Goal: Task Accomplishment & Management: Use online tool/utility

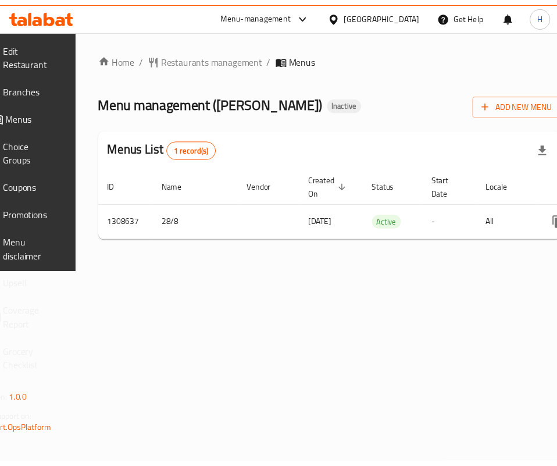
scroll to position [0, 149]
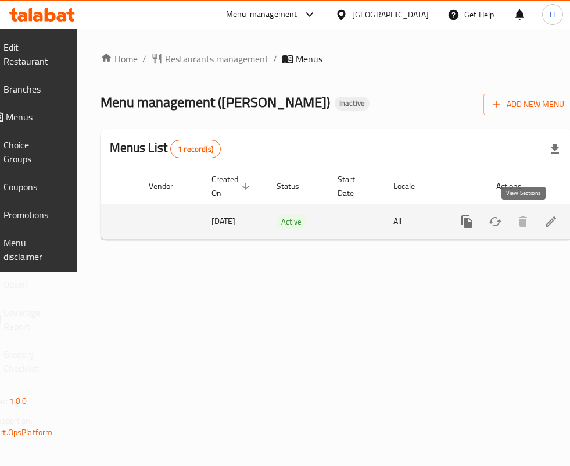
click at [537, 224] on link "enhanced table" at bounding box center [551, 222] width 28 height 28
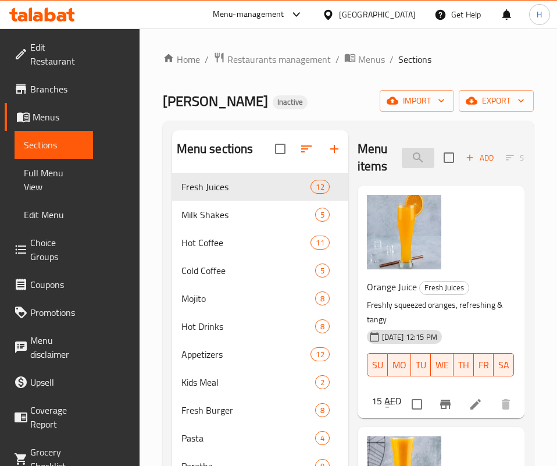
click at [402, 153] on input "search" at bounding box center [418, 158] width 33 height 20
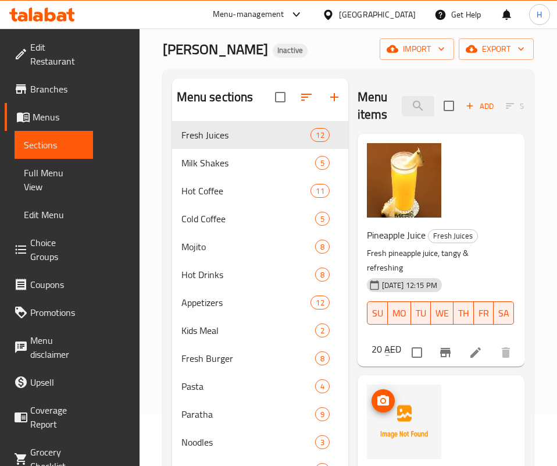
scroll to position [87, 0]
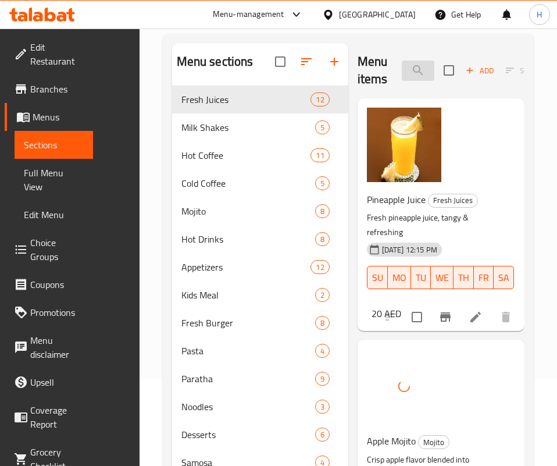
click at [402, 65] on input "appl" at bounding box center [418, 70] width 33 height 20
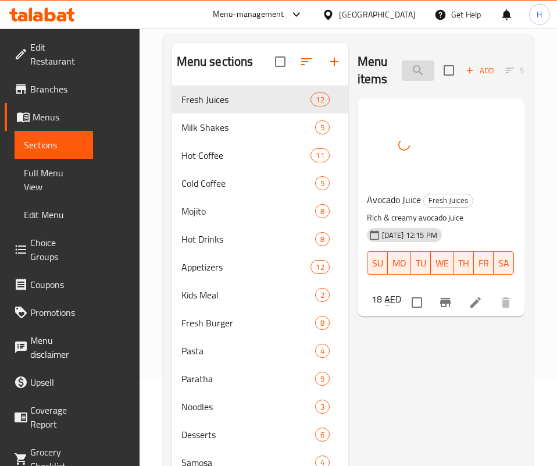
click at [402, 69] on input "avocad" at bounding box center [418, 70] width 33 height 20
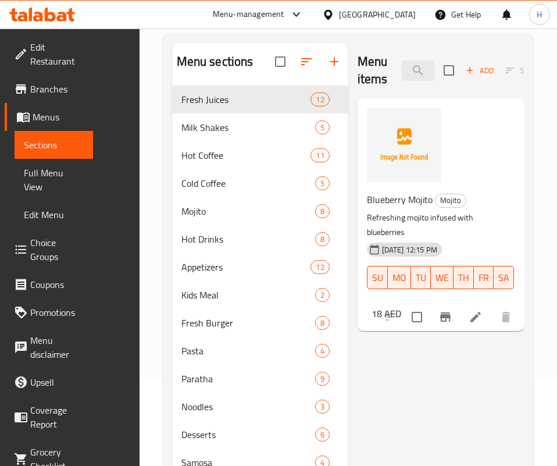
click at [367, 154] on div at bounding box center [404, 145] width 74 height 74
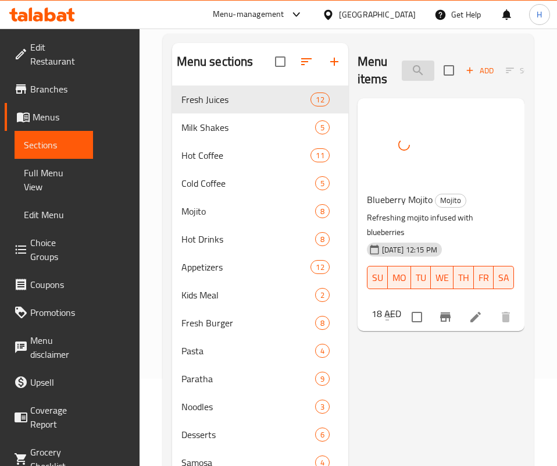
click at [429, 74] on input "blue" at bounding box center [418, 70] width 33 height 20
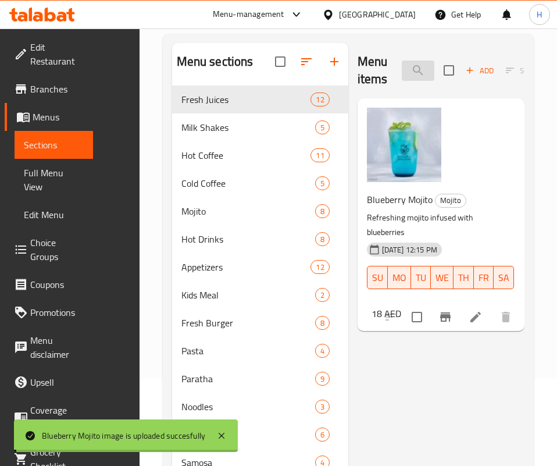
click at [429, 74] on input "blue" at bounding box center [418, 70] width 33 height 20
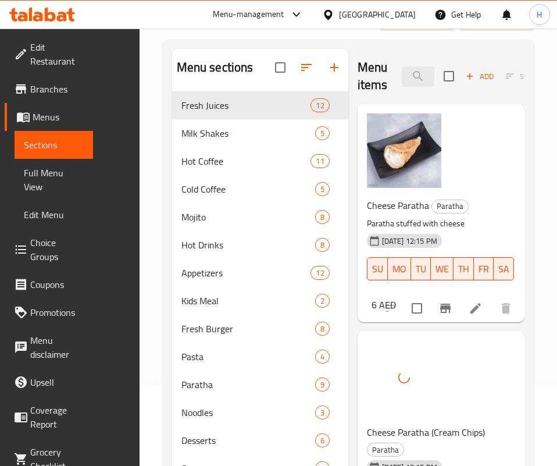
scroll to position [0, 0]
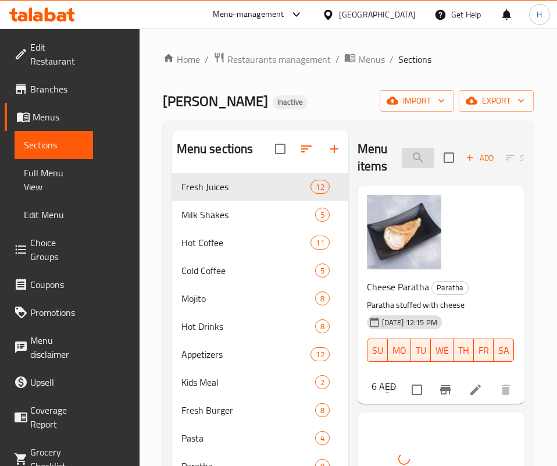
click at [402, 160] on input "cheese p" at bounding box center [418, 158] width 33 height 20
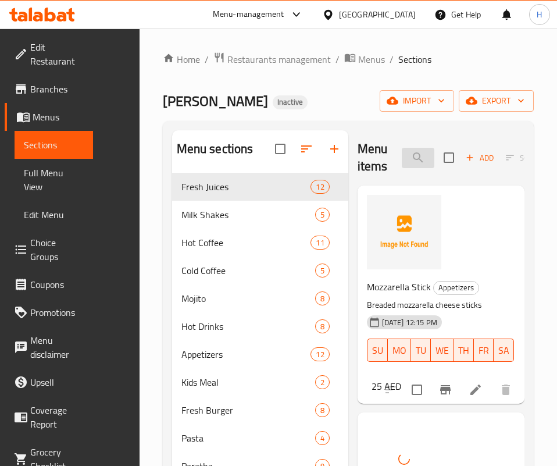
click at [404, 151] on input "cheese s" at bounding box center [418, 158] width 33 height 20
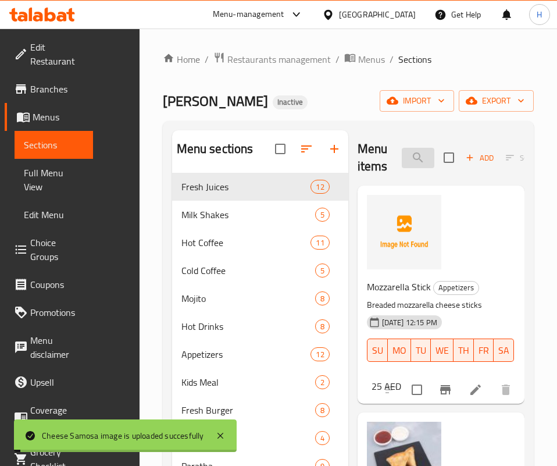
click at [402, 151] on input "cheese s" at bounding box center [418, 158] width 33 height 20
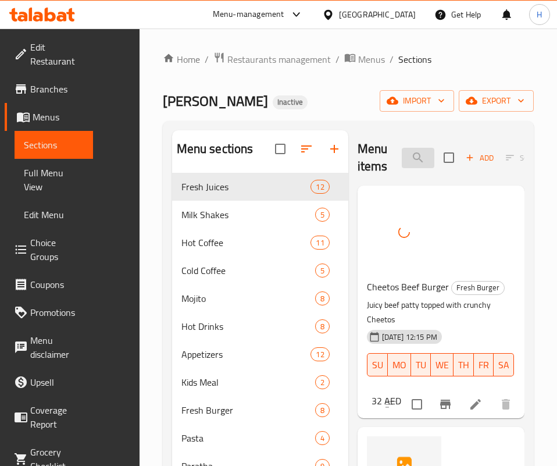
click at [402, 149] on input "beef b" at bounding box center [418, 158] width 33 height 20
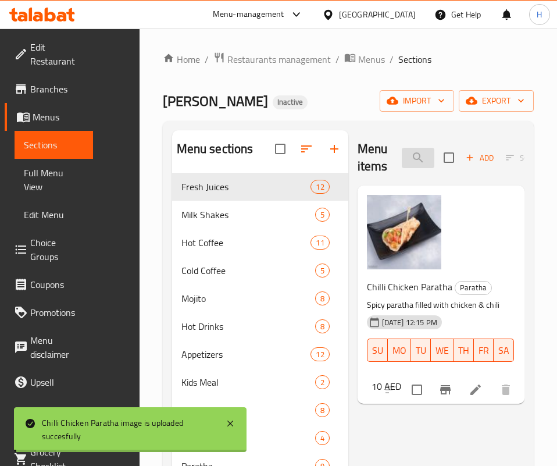
click at [422, 166] on input "chilli" at bounding box center [418, 158] width 33 height 20
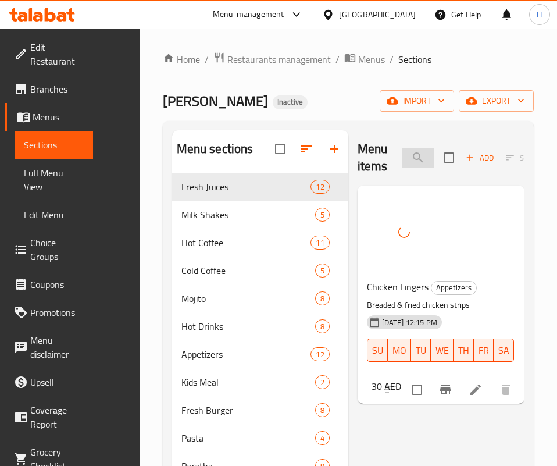
click at [407, 158] on input "fing" at bounding box center [418, 158] width 33 height 20
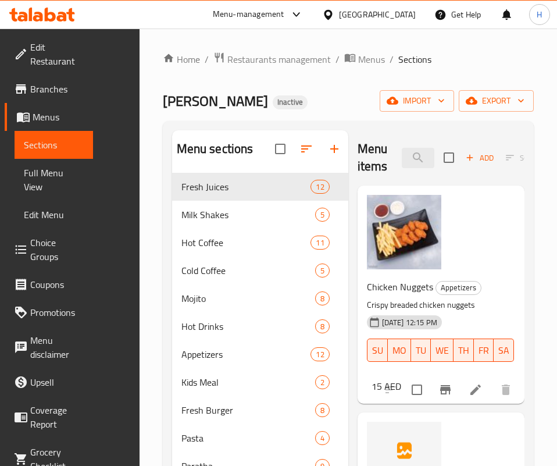
click at [369, 144] on div "Menu items nugg Add Sort Manage items" at bounding box center [441, 157] width 167 height 55
click at [402, 159] on input "nugg" at bounding box center [418, 158] width 33 height 20
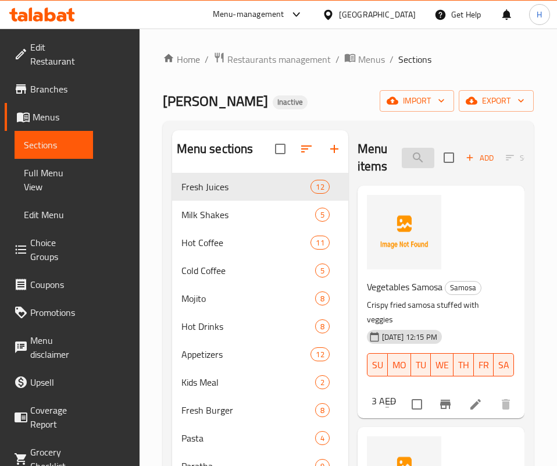
click at [402, 165] on input "samos" at bounding box center [418, 158] width 33 height 20
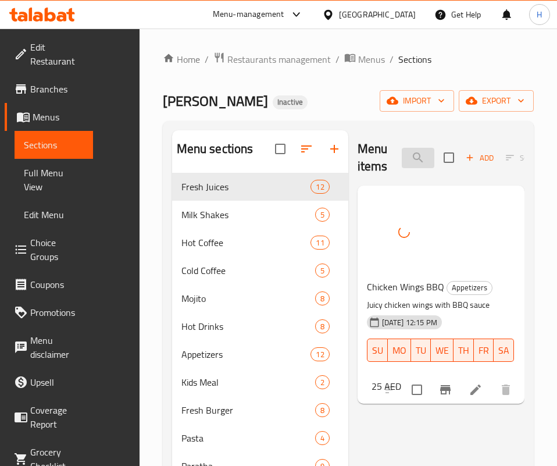
click at [402, 160] on input "chicken w" at bounding box center [418, 158] width 33 height 20
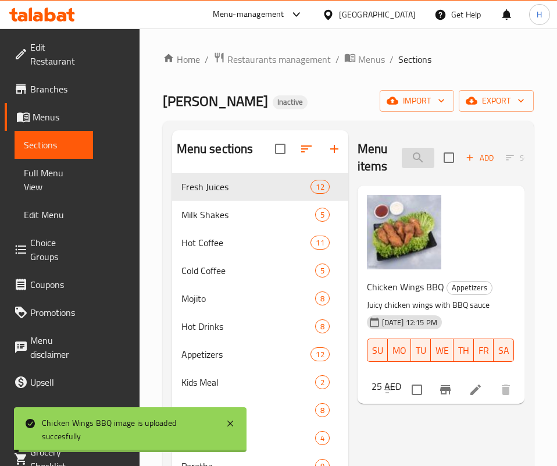
click at [402, 160] on input "chicken w" at bounding box center [418, 158] width 33 height 20
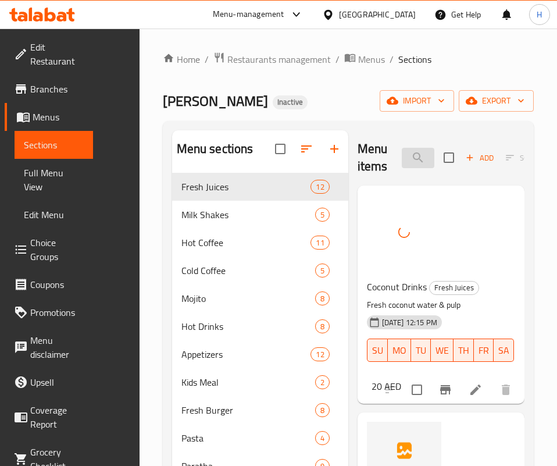
click at [415, 158] on input "coco" at bounding box center [418, 158] width 33 height 20
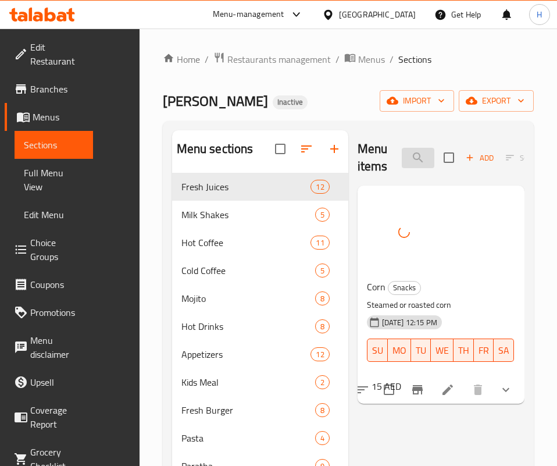
click at [402, 161] on input "cor" at bounding box center [418, 158] width 33 height 20
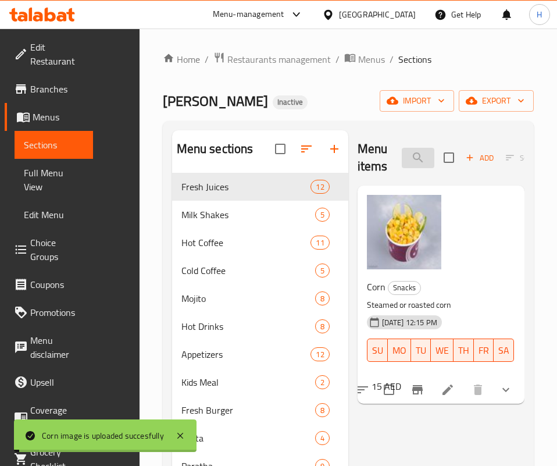
click at [402, 161] on input "cor" at bounding box center [418, 158] width 33 height 20
click at [402, 162] on input "cor" at bounding box center [418, 158] width 33 height 20
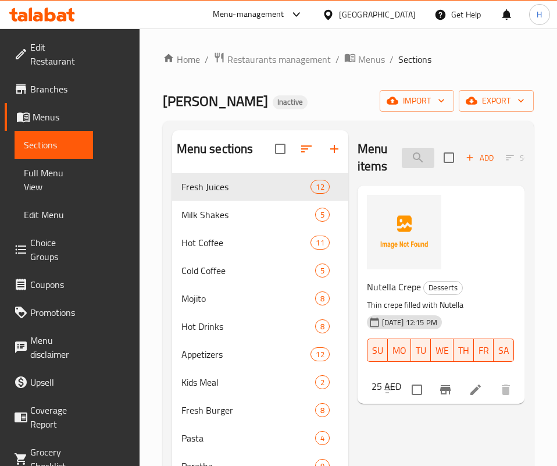
click at [402, 152] on input "crepe" at bounding box center [418, 158] width 33 height 20
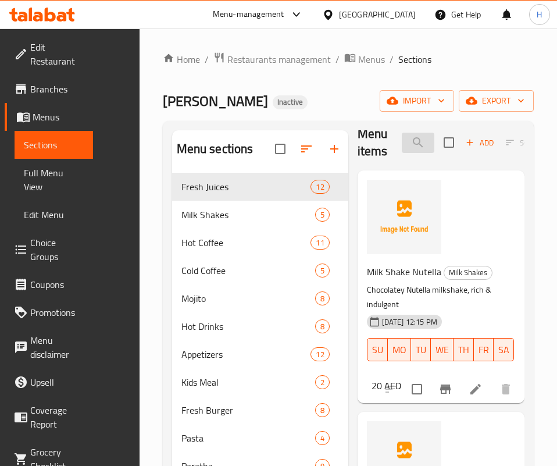
click at [402, 151] on input "nute" at bounding box center [418, 143] width 33 height 20
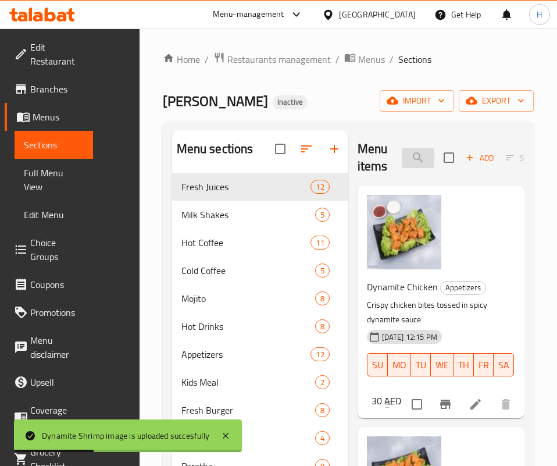
click at [408, 156] on input "dyn" at bounding box center [418, 158] width 33 height 20
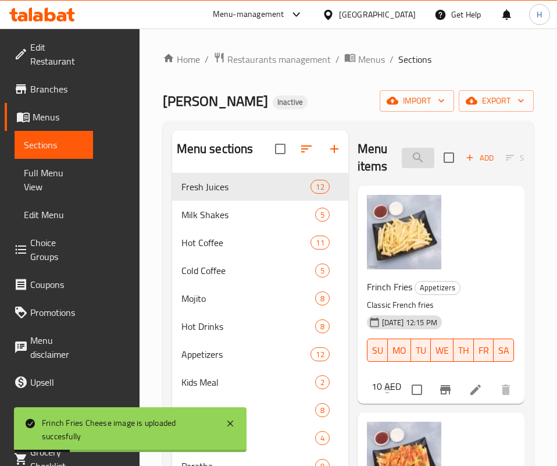
click at [402, 167] on input "french" at bounding box center [418, 158] width 33 height 20
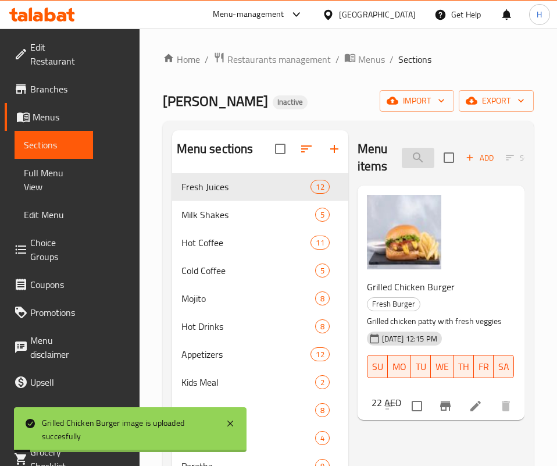
click at [408, 157] on input "grilled c" at bounding box center [418, 158] width 33 height 20
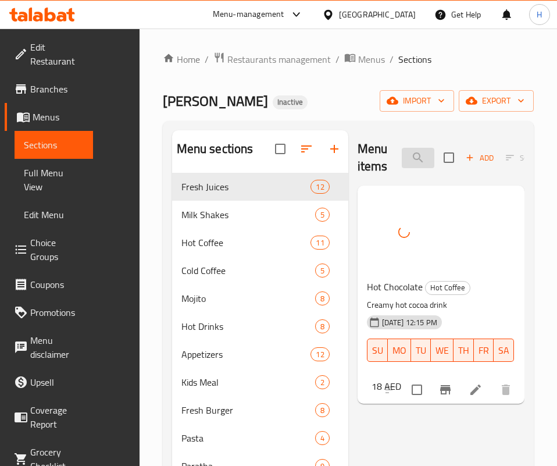
click at [402, 161] on input "hot ch" at bounding box center [418, 158] width 33 height 20
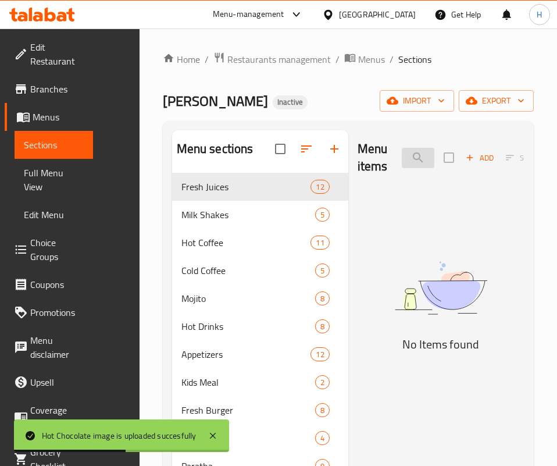
type input "h"
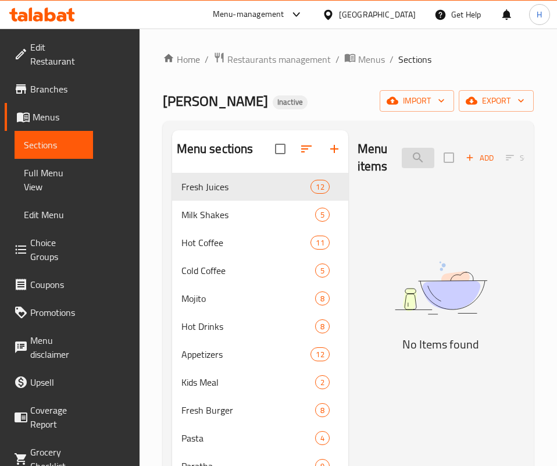
click at [409, 159] on input "sandwich" at bounding box center [418, 158] width 33 height 20
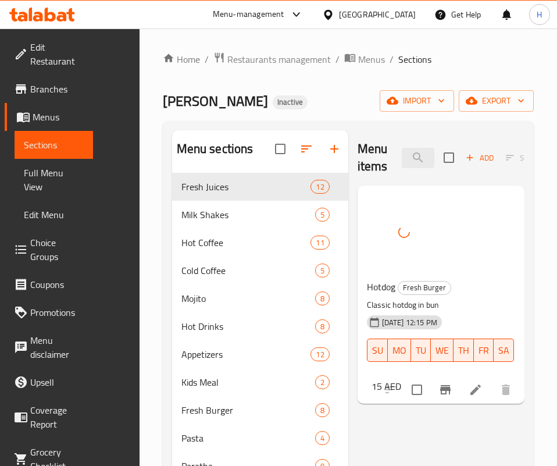
click at [417, 133] on div "Menu items هوت Add Sort Manage items" at bounding box center [441, 157] width 167 height 55
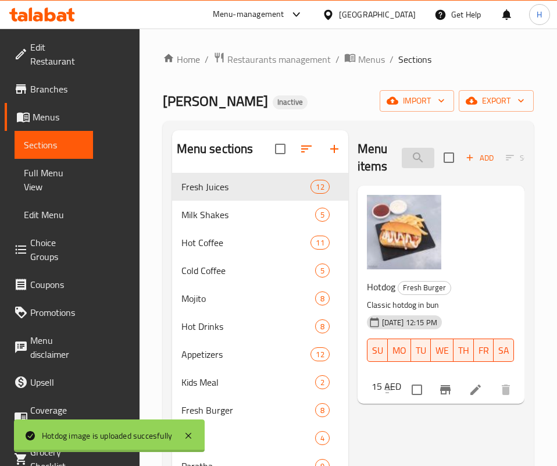
click at [402, 148] on input "هوت" at bounding box center [418, 158] width 33 height 20
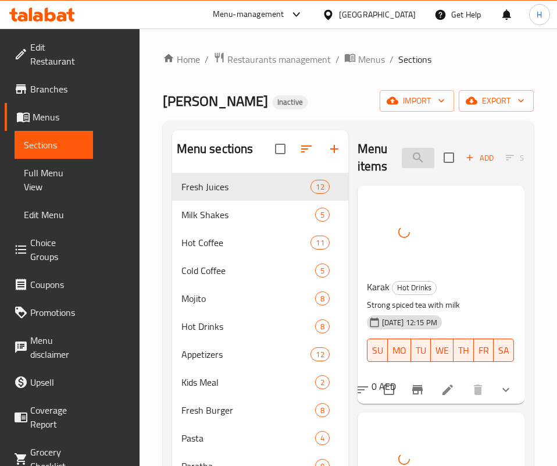
click at [402, 155] on input "karak" at bounding box center [418, 158] width 33 height 20
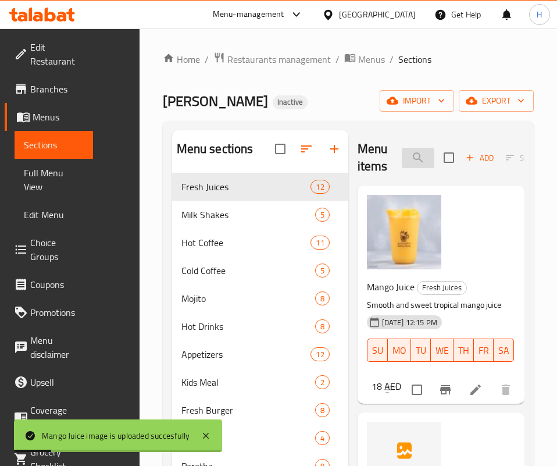
click at [402, 167] on input "mango" at bounding box center [418, 158] width 33 height 20
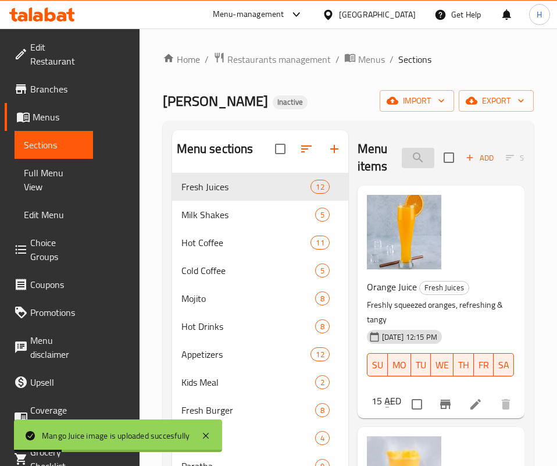
click at [402, 167] on input "mango" at bounding box center [418, 158] width 33 height 20
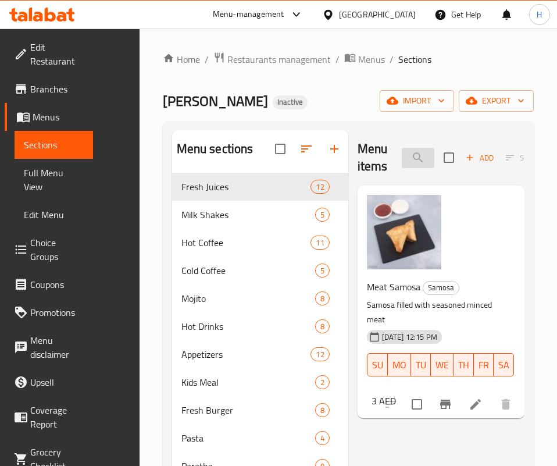
click at [402, 160] on input "meat s" at bounding box center [418, 158] width 33 height 20
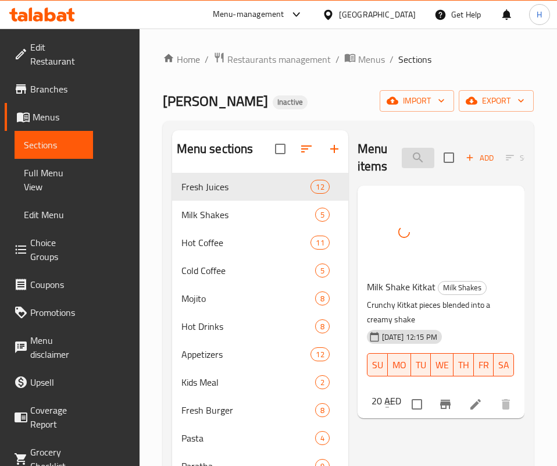
click at [402, 156] on input "kit" at bounding box center [418, 158] width 33 height 20
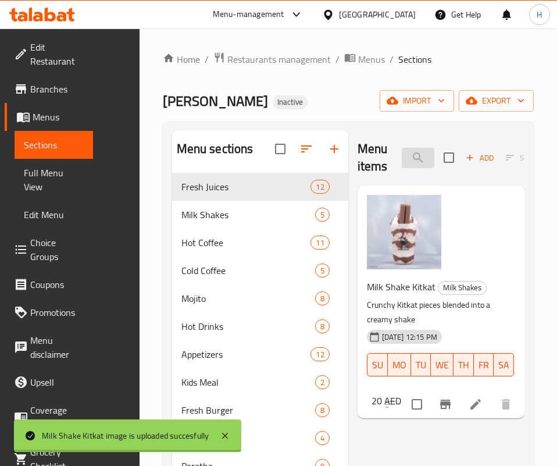
click at [402, 156] on input "kit" at bounding box center [418, 158] width 33 height 20
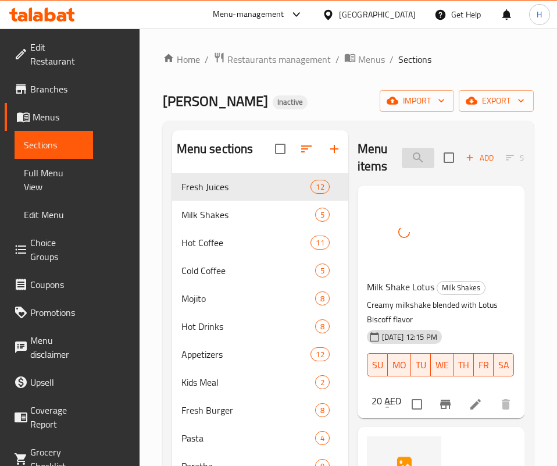
click at [409, 154] on input "lotu" at bounding box center [418, 158] width 33 height 20
click at [402, 166] on input "oreo" at bounding box center [418, 158] width 33 height 20
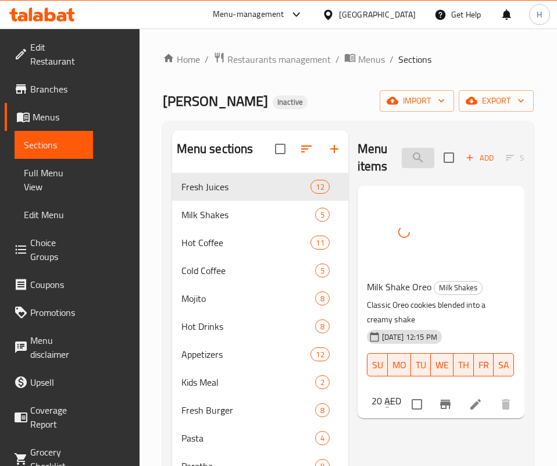
click at [402, 166] on input "oreo" at bounding box center [418, 158] width 33 height 20
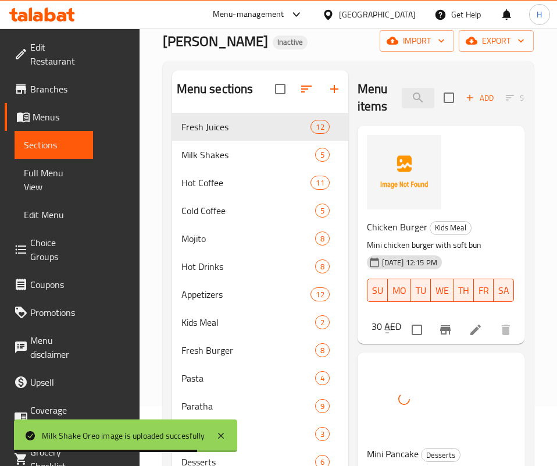
scroll to position [87, 0]
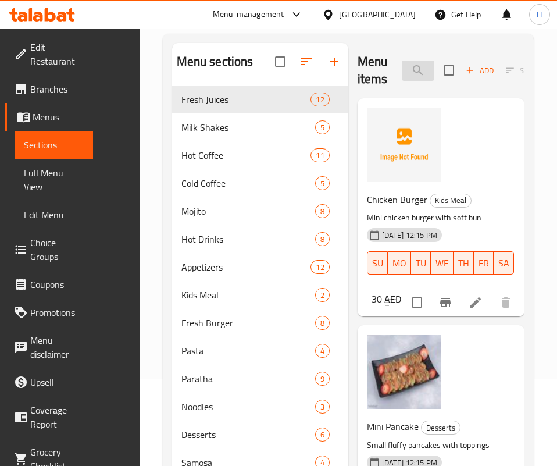
click at [402, 69] on input "mini" at bounding box center [418, 70] width 33 height 20
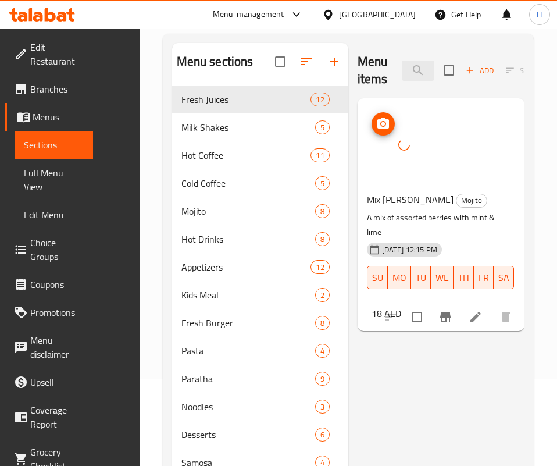
click at [367, 130] on div at bounding box center [404, 145] width 74 height 74
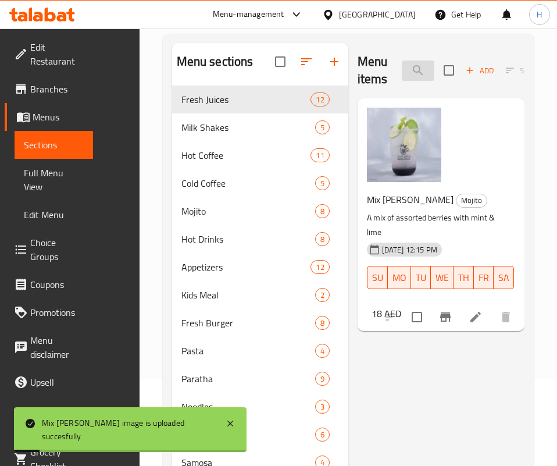
click at [402, 73] on input "mix b" at bounding box center [418, 70] width 33 height 20
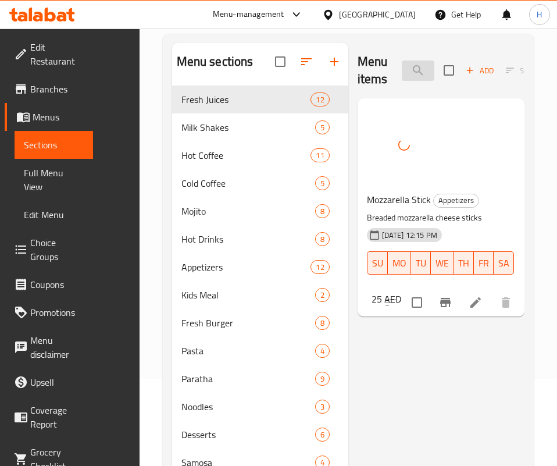
click at [402, 65] on input "moz" at bounding box center [418, 70] width 33 height 20
click at [359, 81] on div "Menu items mushr Add Sort Manage items" at bounding box center [441, 70] width 167 height 55
click at [402, 71] on input "mushr" at bounding box center [418, 70] width 33 height 20
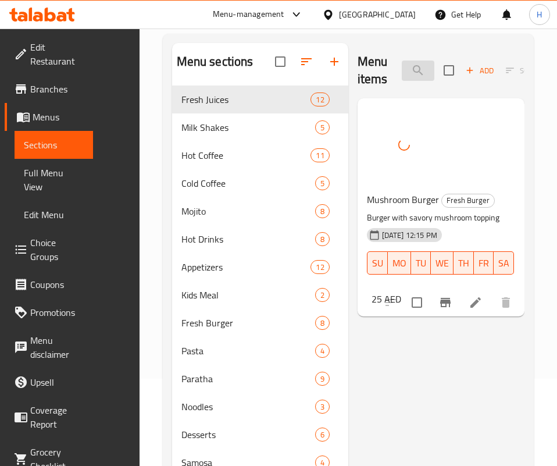
click at [402, 71] on input "mushr" at bounding box center [418, 70] width 33 height 20
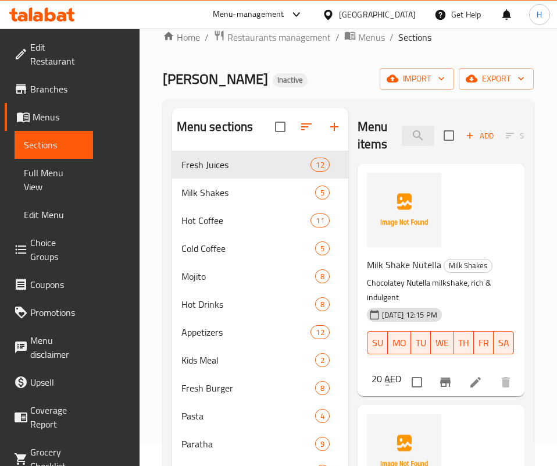
scroll to position [0, 0]
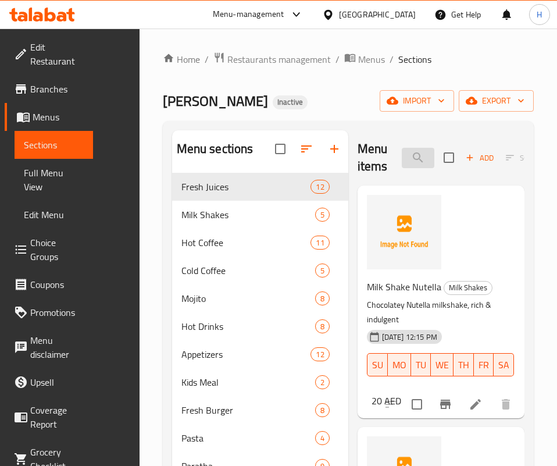
click at [402, 154] on input "nutel" at bounding box center [418, 158] width 33 height 20
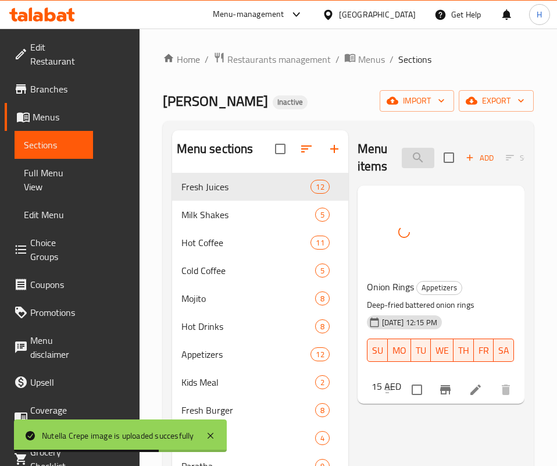
click at [402, 150] on input "onion" at bounding box center [418, 158] width 33 height 20
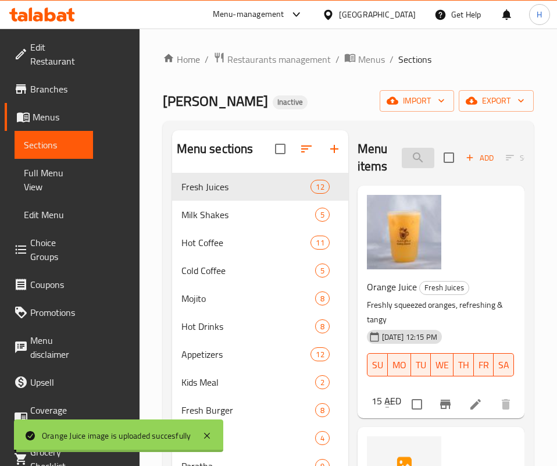
click at [402, 166] on input "orange" at bounding box center [418, 158] width 33 height 20
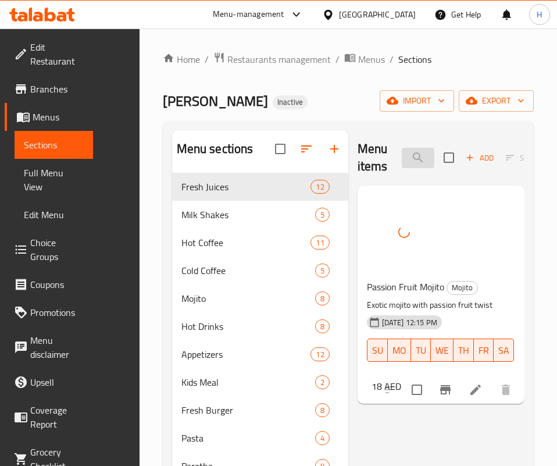
click at [402, 156] on input "passio" at bounding box center [418, 158] width 33 height 20
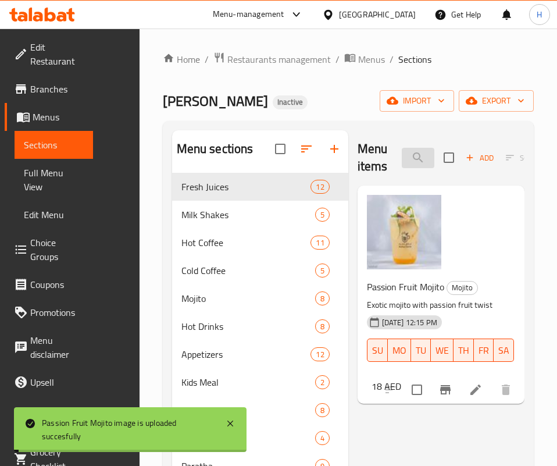
click at [402, 156] on input "passio" at bounding box center [418, 158] width 33 height 20
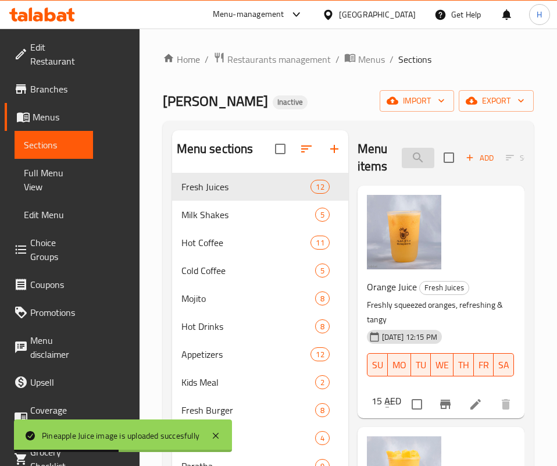
click at [402, 148] on input "pin" at bounding box center [418, 158] width 33 height 20
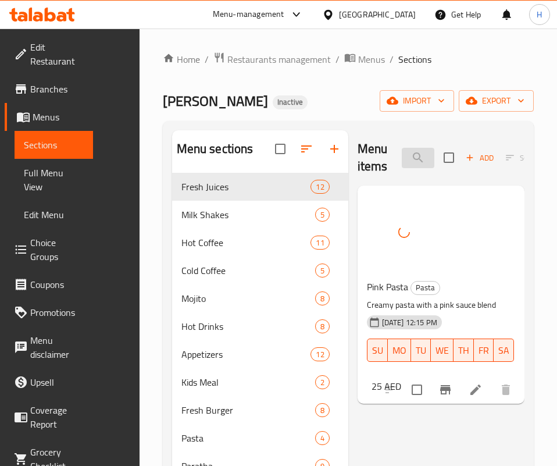
click at [402, 165] on input "pink p" at bounding box center [418, 158] width 33 height 20
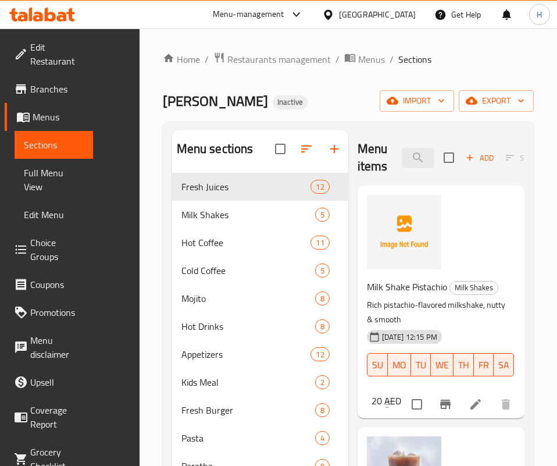
click at [405, 168] on div "Menu items pist Add Sort Manage items" at bounding box center [441, 157] width 167 height 55
click at [403, 154] on input "pist" at bounding box center [418, 158] width 33 height 20
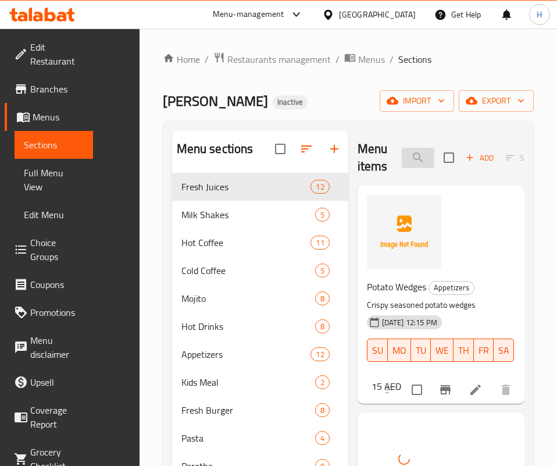
click at [414, 153] on input "pota" at bounding box center [418, 158] width 33 height 20
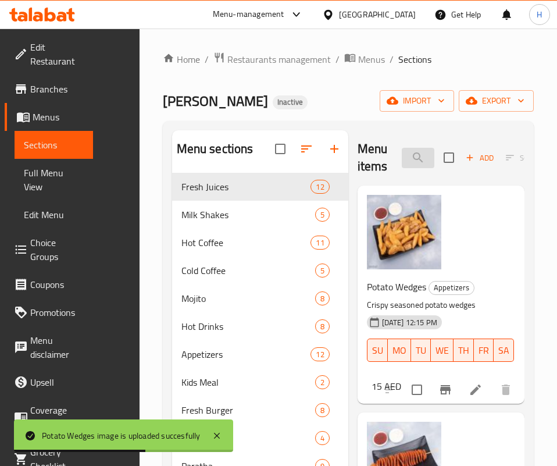
click at [402, 152] on input "pota" at bounding box center [418, 158] width 33 height 20
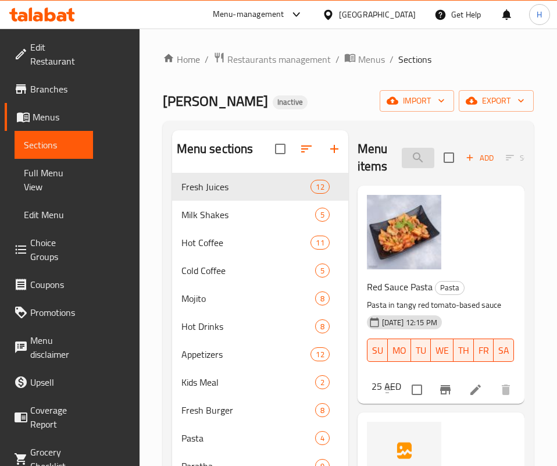
click at [402, 158] on input "red s" at bounding box center [418, 158] width 33 height 20
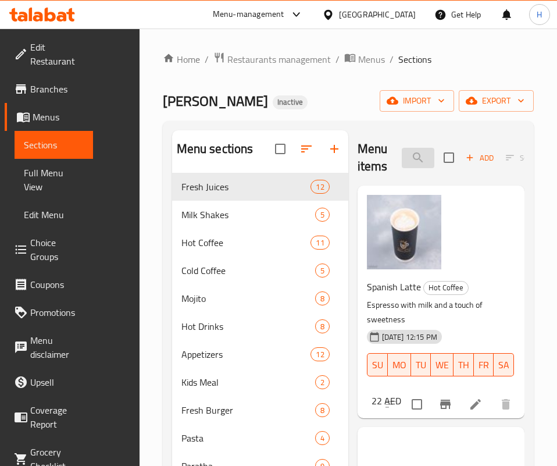
click at [416, 167] on input "spani" at bounding box center [418, 158] width 33 height 20
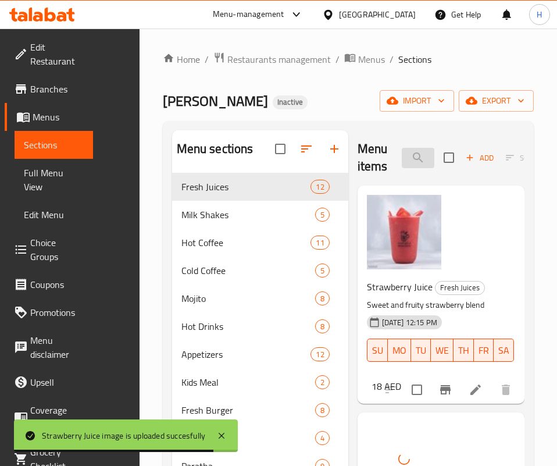
click at [402, 153] on input "stra" at bounding box center [418, 158] width 33 height 20
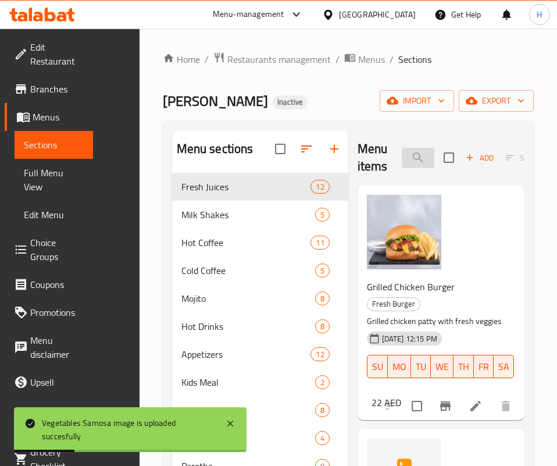
click at [402, 155] on input "veg" at bounding box center [418, 158] width 33 height 20
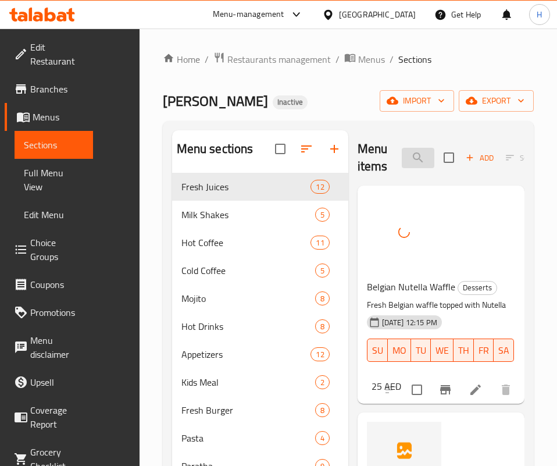
click at [409, 166] on input "waffle" at bounding box center [418, 158] width 33 height 20
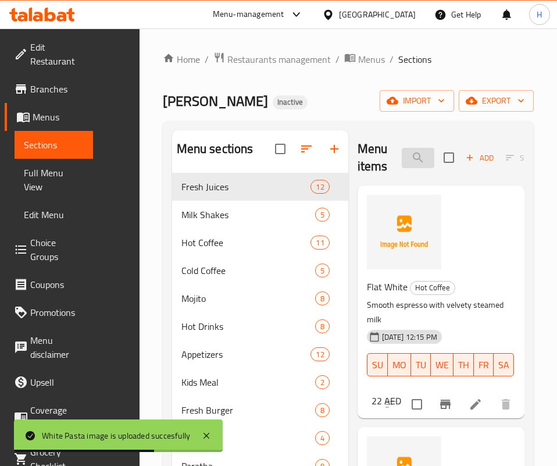
click at [402, 148] on input "white" at bounding box center [418, 158] width 33 height 20
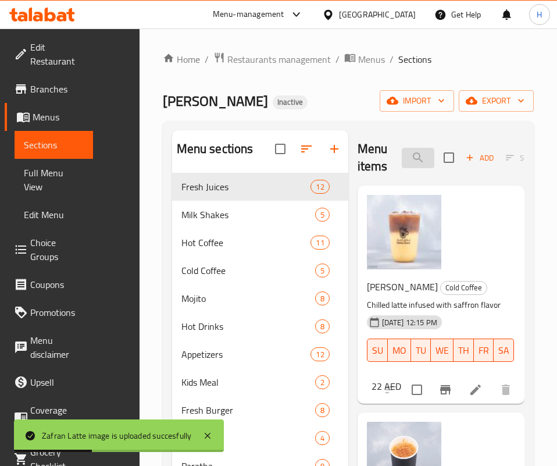
click at [402, 149] on input "saff" at bounding box center [418, 158] width 33 height 20
click at [402, 150] on input "saff" at bounding box center [418, 158] width 33 height 20
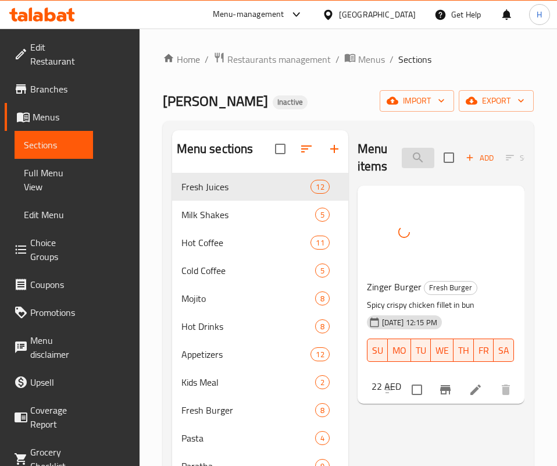
click at [415, 157] on input "zinger" at bounding box center [418, 158] width 33 height 20
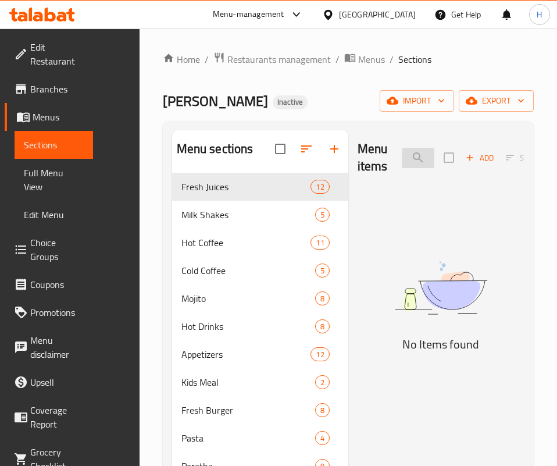
click at [402, 160] on input "فواك" at bounding box center [418, 158] width 33 height 20
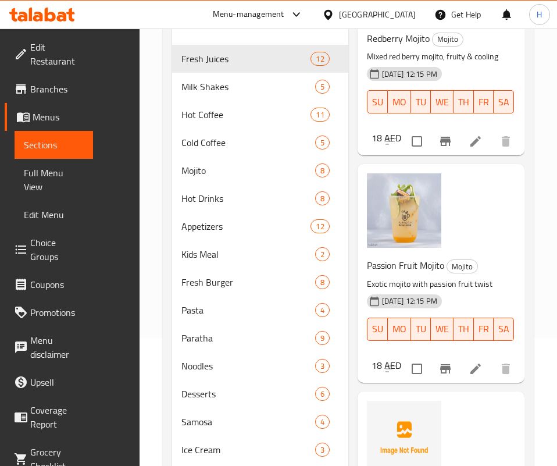
scroll to position [236, 0]
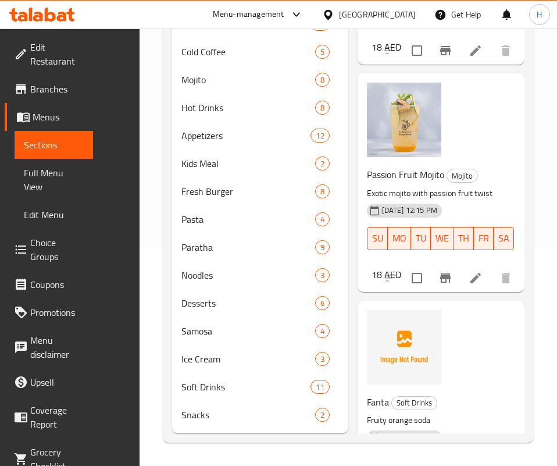
type input "fru"
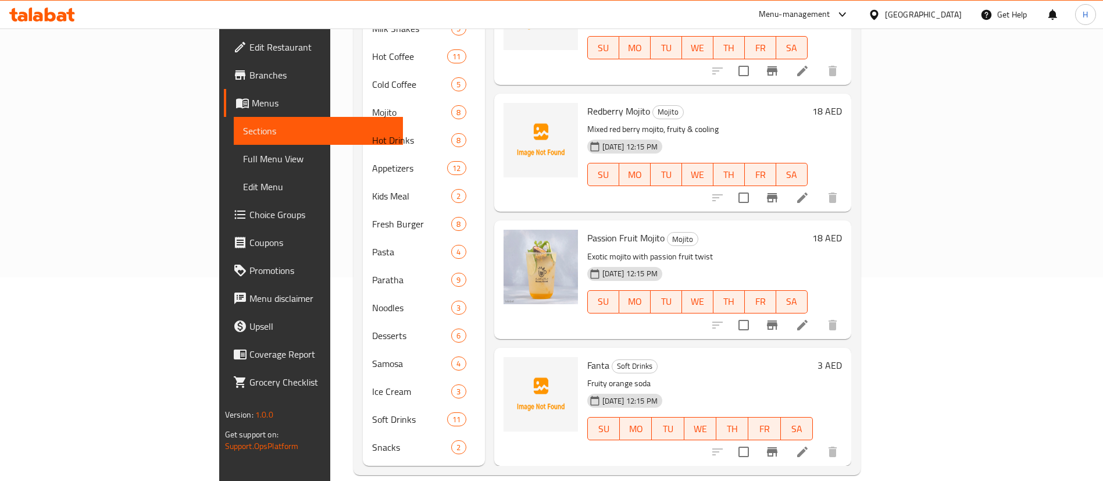
scroll to position [142, 0]
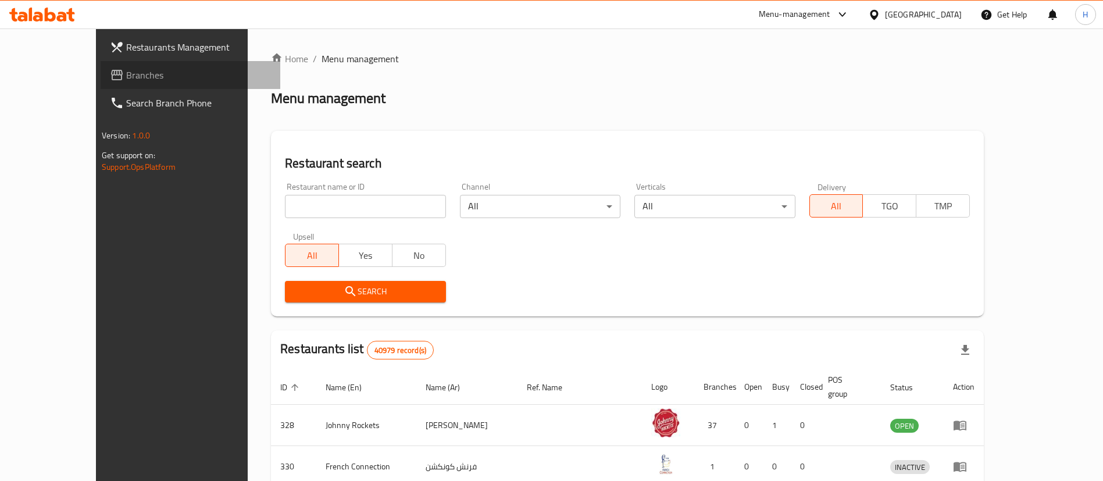
click at [126, 72] on span "Branches" at bounding box center [198, 75] width 145 height 14
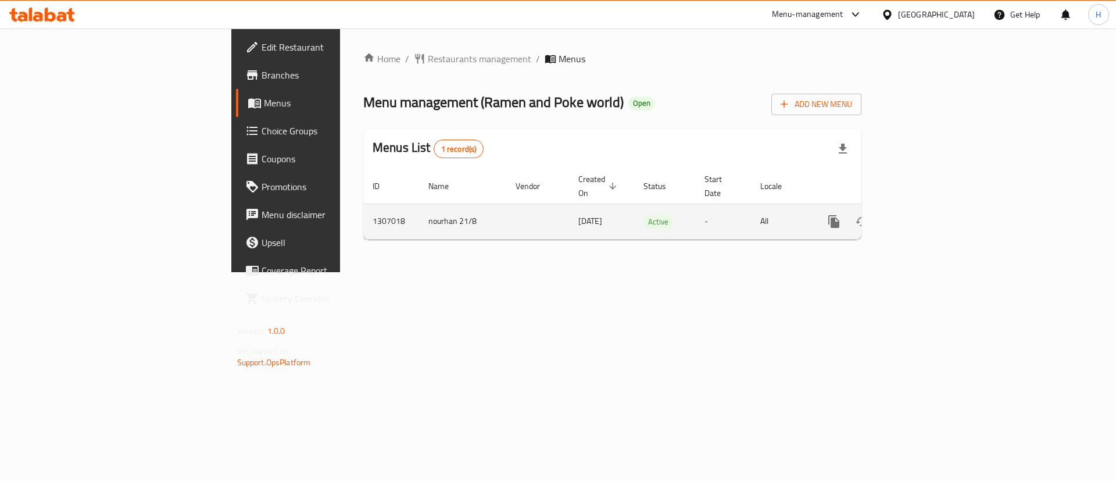
click at [925, 215] on icon "enhanced table" at bounding box center [918, 222] width 14 height 14
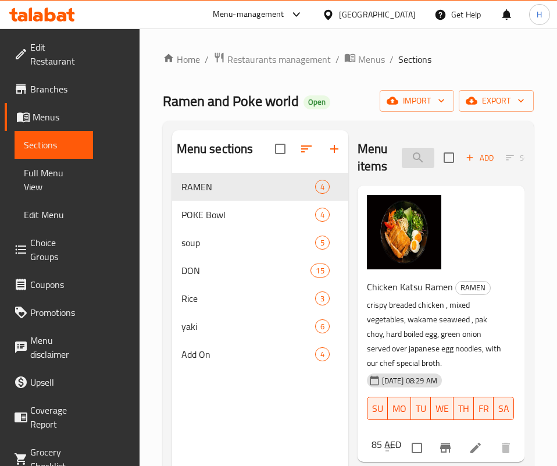
click at [402, 152] on input "search" at bounding box center [418, 158] width 33 height 20
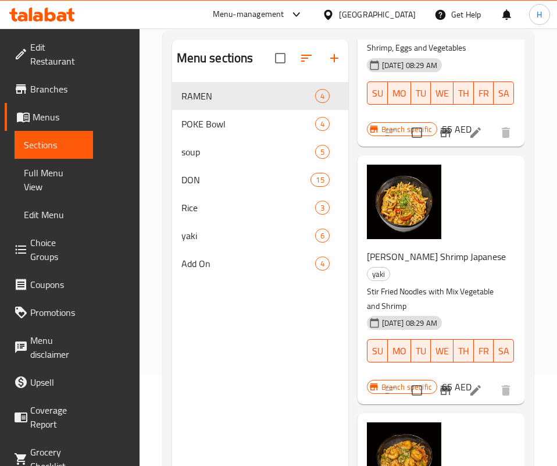
scroll to position [163, 0]
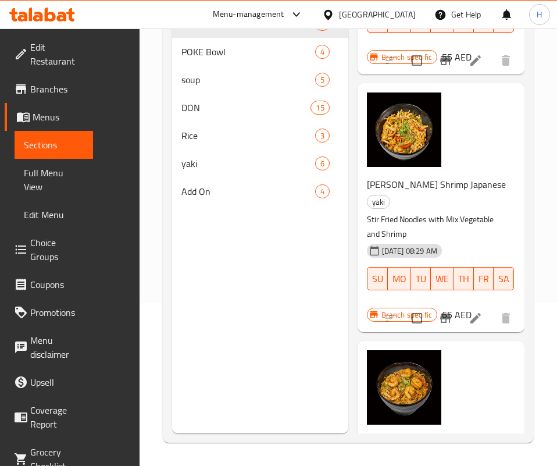
drag, startPoint x: 391, startPoint y: 318, endPoint x: 398, endPoint y: 155, distance: 163.5
click at [391, 454] on p "Japanese Noodles, Mix Vegetable and Shrimp Garnish with Green Onion and Gari" at bounding box center [436, 476] width 139 height 44
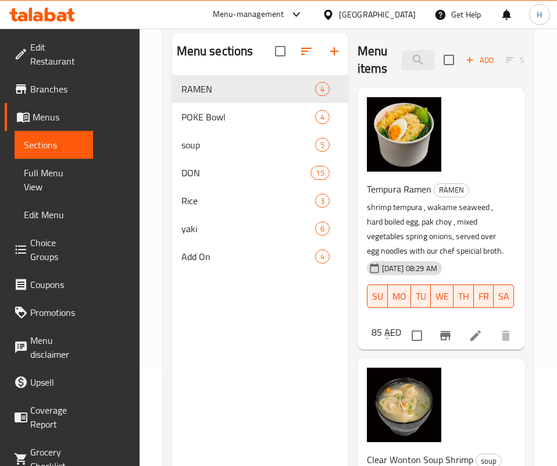
scroll to position [0, 0]
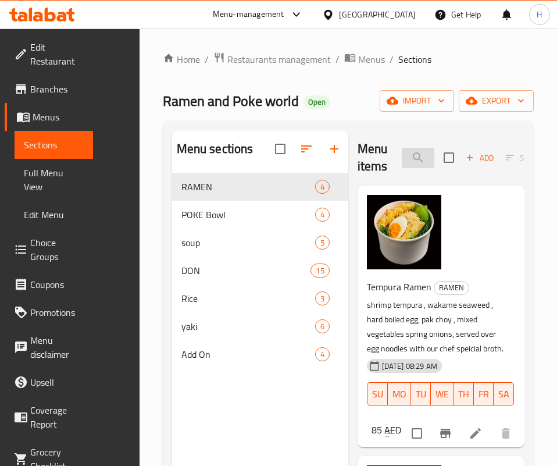
click at [402, 154] on input "shrimp" at bounding box center [418, 158] width 33 height 20
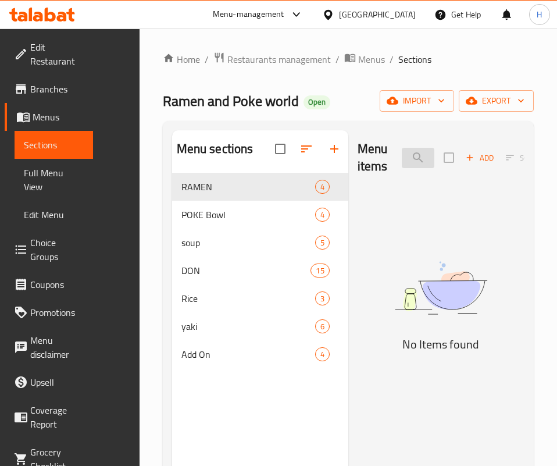
click at [402, 157] on input "calipoke" at bounding box center [418, 158] width 33 height 20
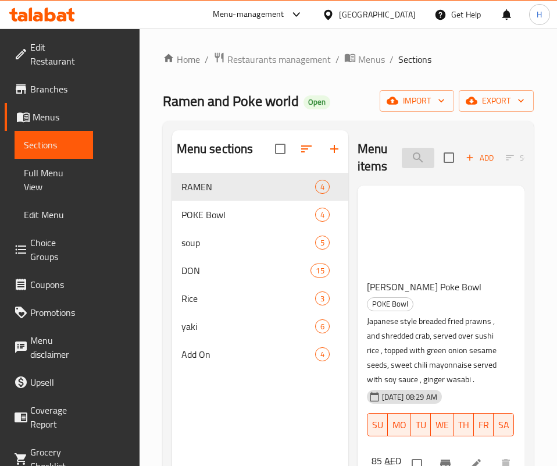
type input "o"
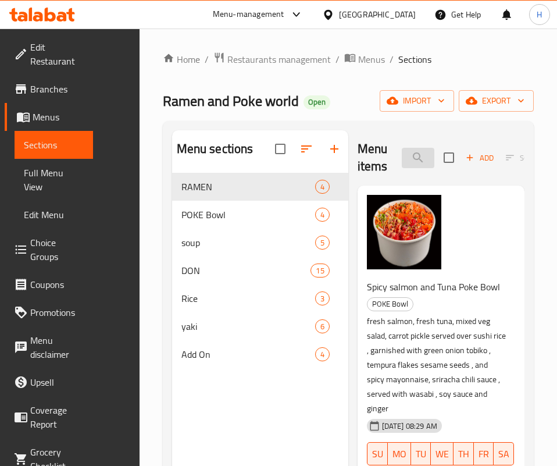
click at [402, 157] on input "poke" at bounding box center [418, 158] width 33 height 20
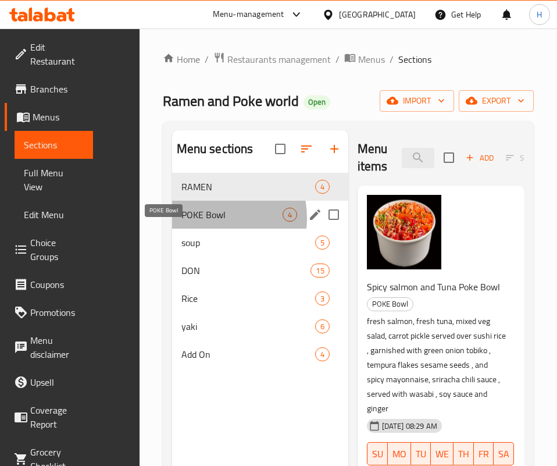
click at [181, 222] on span "POKE Bowl" at bounding box center [231, 215] width 101 height 14
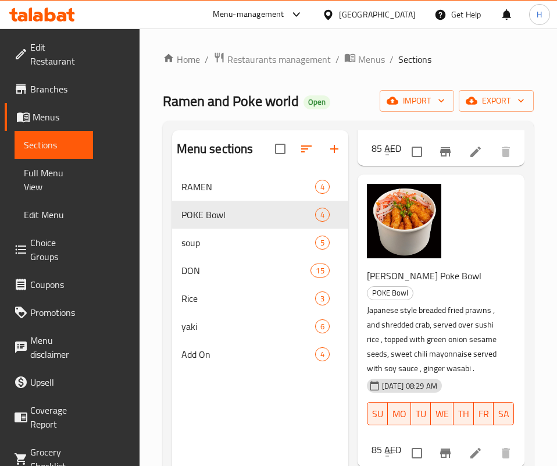
scroll to position [643, 0]
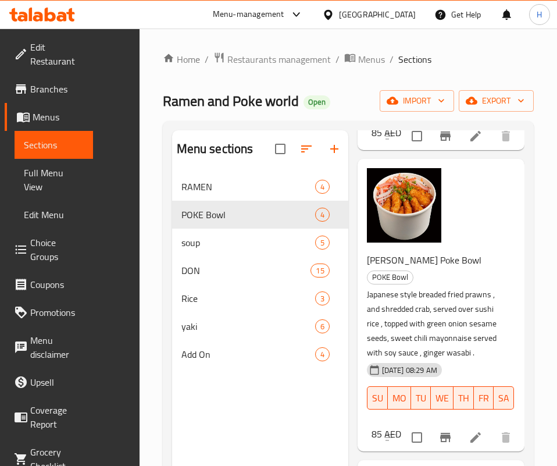
click at [362, 300] on div "Ebi Kani Poke Bowl POKE Bowl Japanese style breaded fried prawns , and shredded…" at bounding box center [436, 338] width 148 height 183
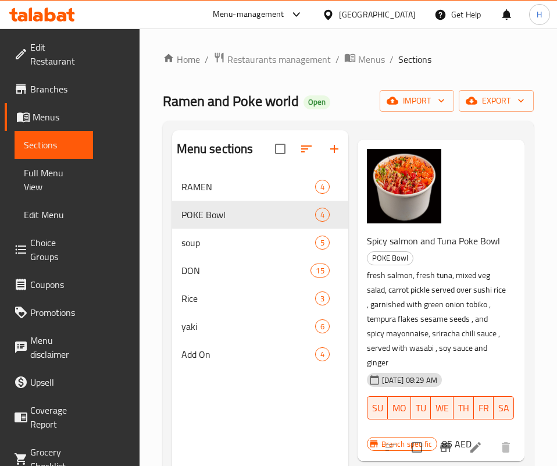
scroll to position [0, 0]
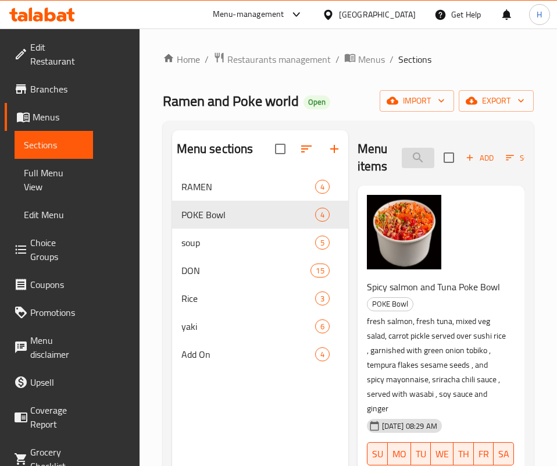
click at [402, 166] on input "poke" at bounding box center [418, 158] width 33 height 20
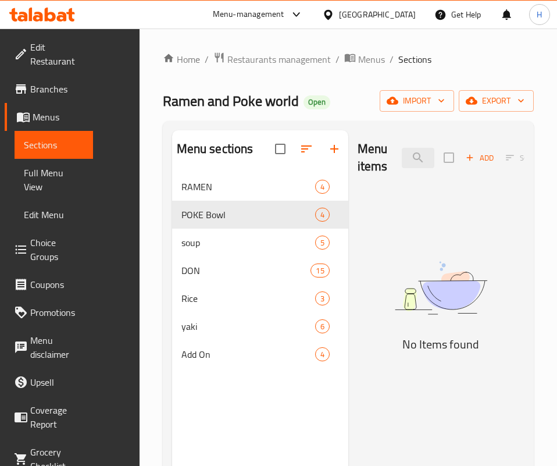
click at [473, 427] on div "Menu items chicken ch Add Sort Manage items No Items found" at bounding box center [436, 363] width 176 height 466
click at [416, 171] on div "Menu items chicken ch Add Sort Manage items" at bounding box center [441, 157] width 167 height 55
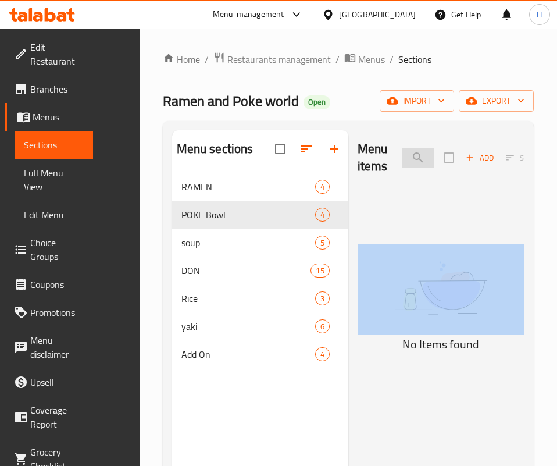
click at [412, 151] on input "chicken ch" at bounding box center [418, 158] width 33 height 20
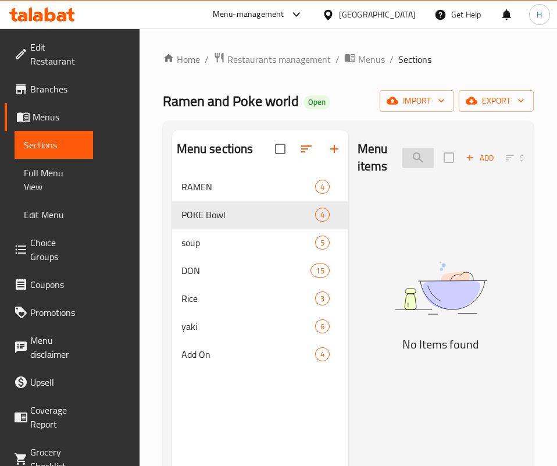
click at [412, 151] on input "chicken ch" at bounding box center [418, 158] width 33 height 20
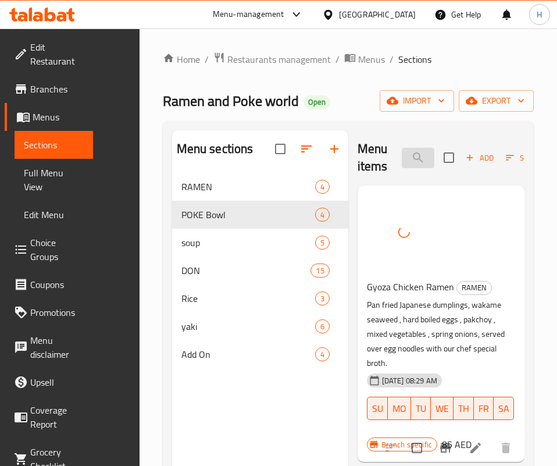
click at [402, 162] on input "gyoz" at bounding box center [418, 158] width 33 height 20
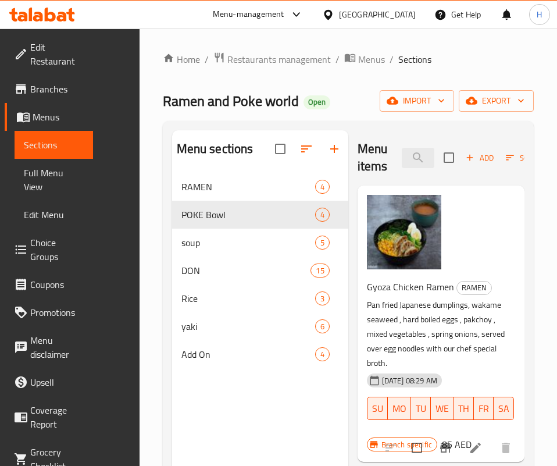
click at [422, 414] on div "Menu items gyo Add Sort Manage items Gyoza Chicken Ramen RAMEN Pan fried Japane…" at bounding box center [436, 363] width 176 height 466
click at [425, 154] on input "gyo" at bounding box center [418, 158] width 33 height 20
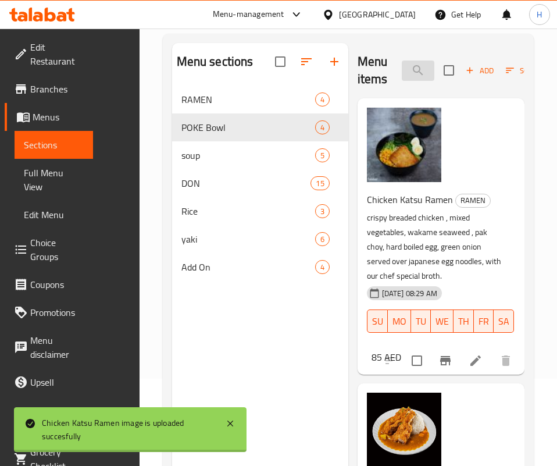
click at [402, 76] on input "katsu" at bounding box center [418, 70] width 33 height 20
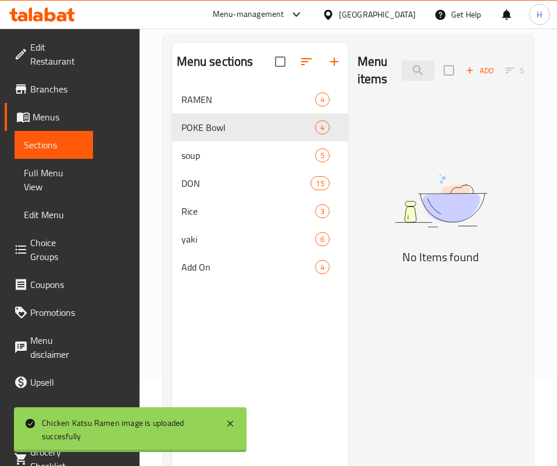
type input "wood"
click at [377, 52] on div "Menu items wood Add Sort Manage items" at bounding box center [441, 70] width 167 height 55
click at [402, 72] on input "wood" at bounding box center [418, 70] width 33 height 20
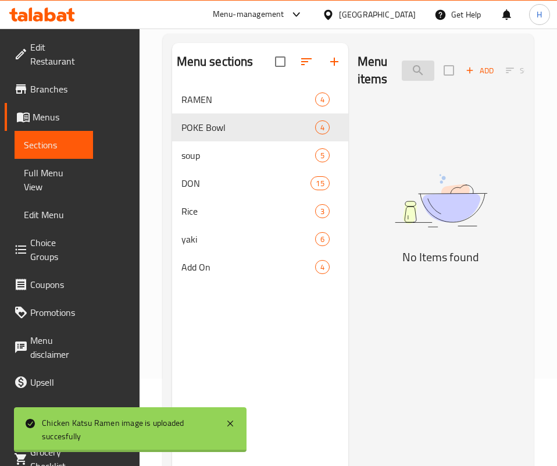
click at [402, 72] on input "wood" at bounding box center [418, 70] width 33 height 20
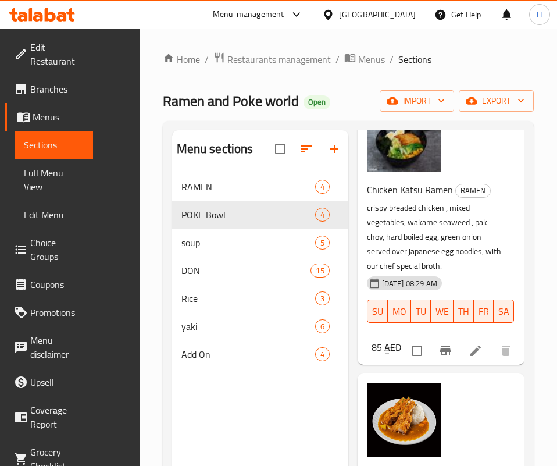
scroll to position [262, 0]
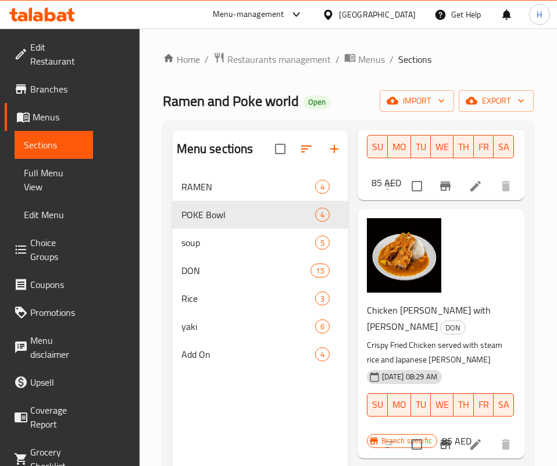
click at [392, 365] on div "[DATE] 08:29 AM SU MO TU WE TH FR SA" at bounding box center [436, 396] width 148 height 63
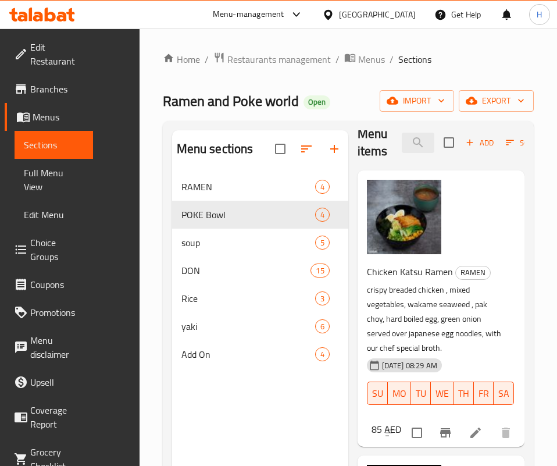
scroll to position [0, 0]
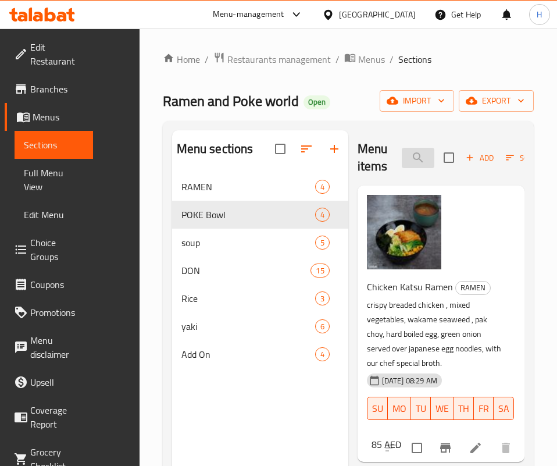
click at [402, 150] on input "katsu" at bounding box center [418, 158] width 33 height 20
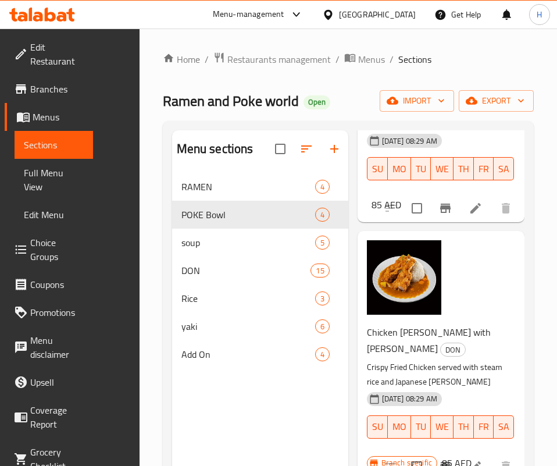
scroll to position [302, 0]
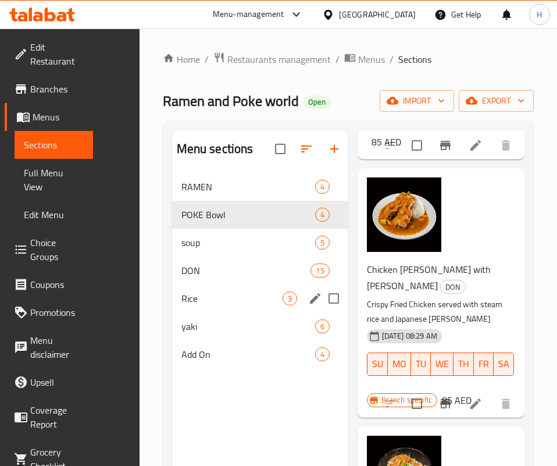
click at [283, 304] on span "3" at bounding box center [289, 298] width 13 height 11
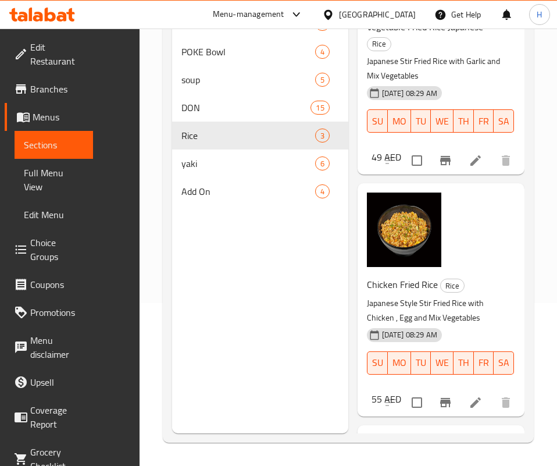
scroll to position [10, 0]
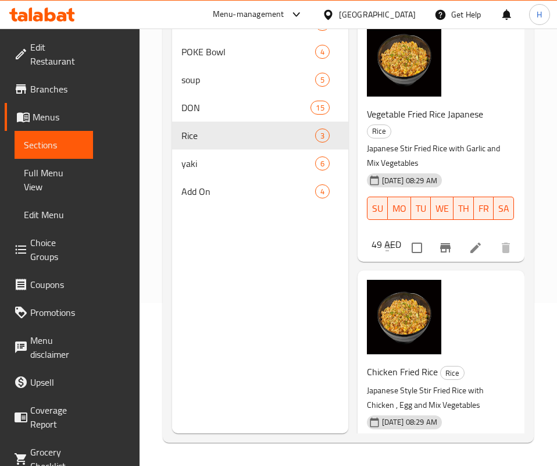
click at [406, 359] on div "Chicken Fried Rice Rice Japanese Style Stir Fried Rice with Chicken , Egg and M…" at bounding box center [436, 420] width 148 height 123
click at [449, 363] on h6 "Chicken Fried Rice Rice" at bounding box center [436, 371] width 139 height 16
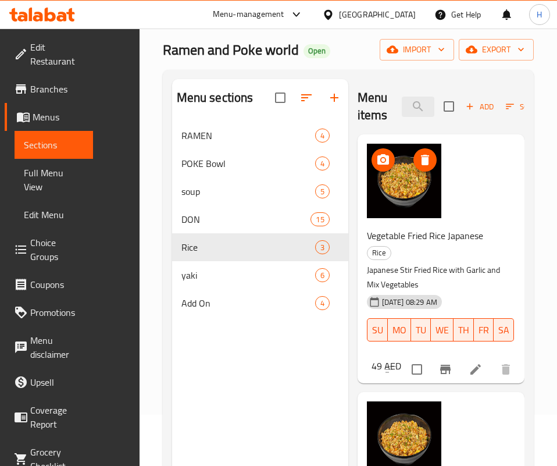
scroll to position [0, 0]
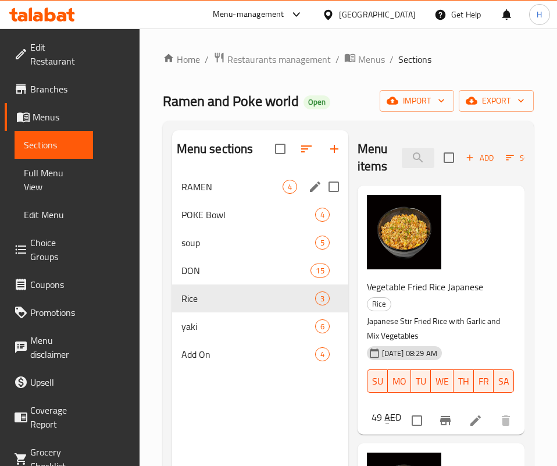
click at [177, 221] on div "POKE Bowl 4" at bounding box center [260, 215] width 176 height 28
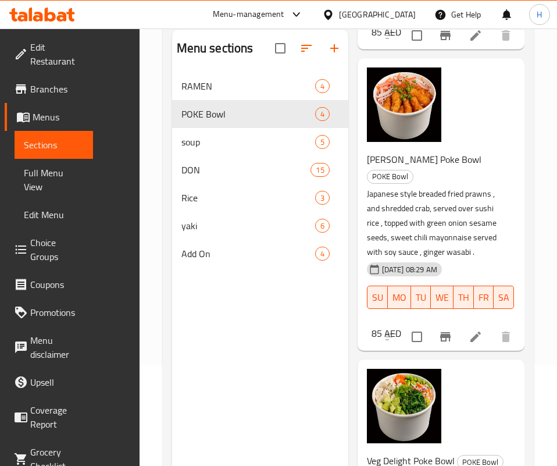
scroll to position [163, 0]
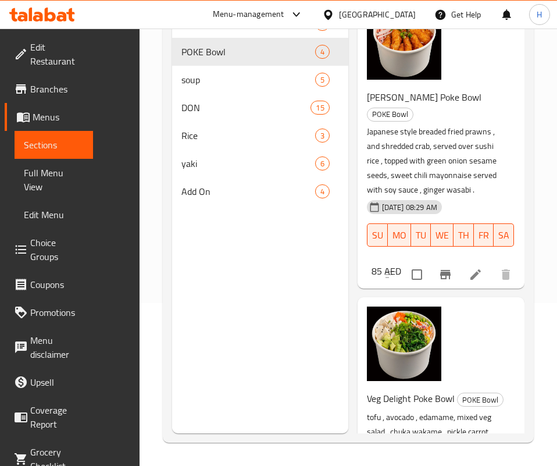
click at [391, 410] on p "tofu , avocado , edamame, mixed veg salad , chuka wakame , pickle carrot , pick…" at bounding box center [436, 453] width 139 height 87
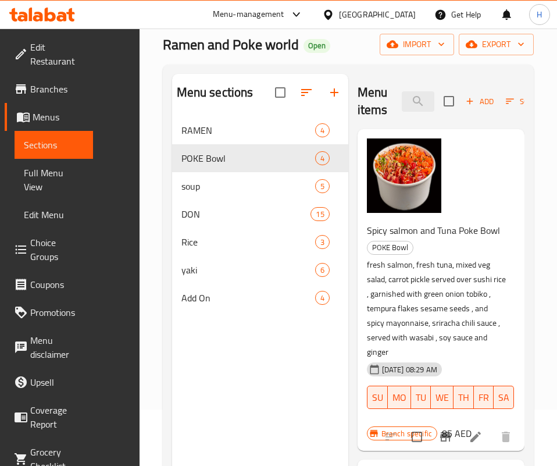
scroll to position [0, 0]
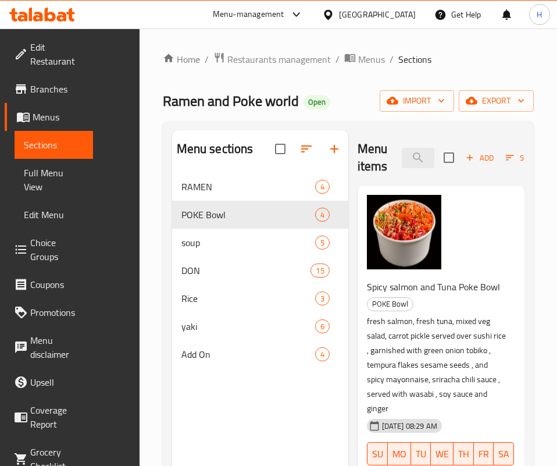
click at [370, 144] on div "Menu items katsu Add Sort Manage items" at bounding box center [441, 157] width 167 height 55
click at [402, 165] on input "katsu" at bounding box center [418, 158] width 33 height 20
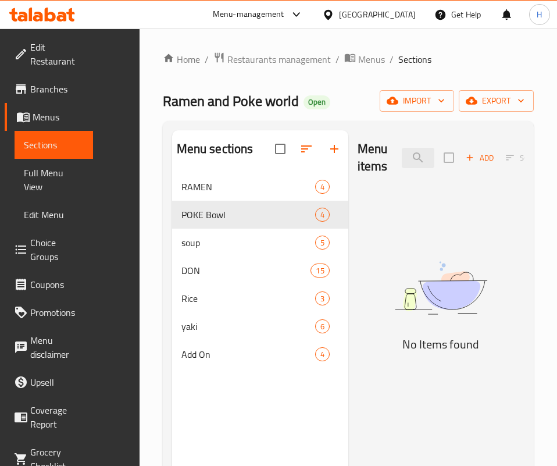
drag, startPoint x: 347, startPoint y: 406, endPoint x: 199, endPoint y: 277, distance: 196.2
click at [348, 406] on div "Menu items dumb Add Sort Manage items No Items found" at bounding box center [436, 363] width 176 height 466
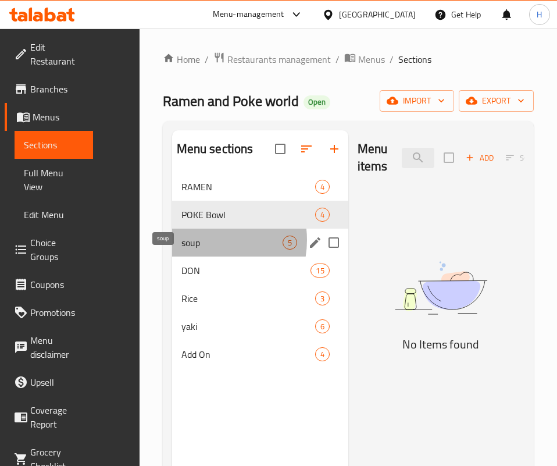
click at [181, 249] on span "soup" at bounding box center [231, 242] width 101 height 14
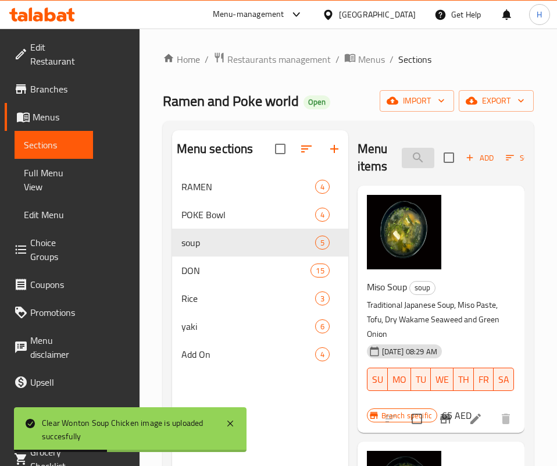
click at [402, 156] on input "dumb" at bounding box center [418, 158] width 33 height 20
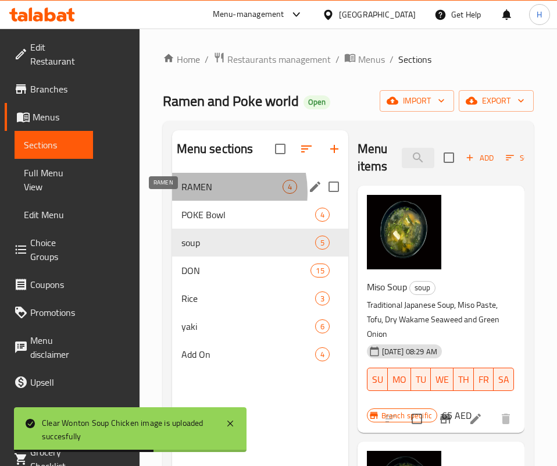
click at [181, 194] on span "RAMEN" at bounding box center [231, 187] width 101 height 14
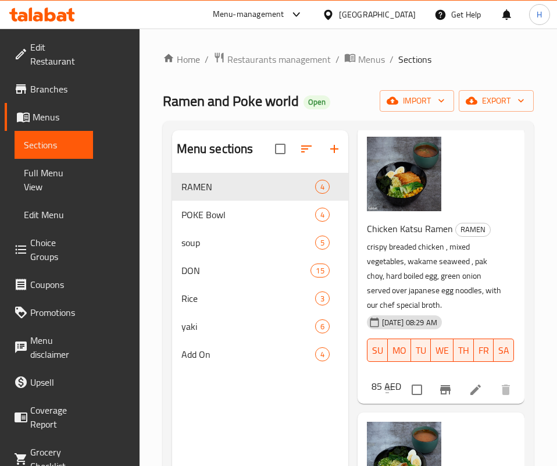
scroll to position [47, 0]
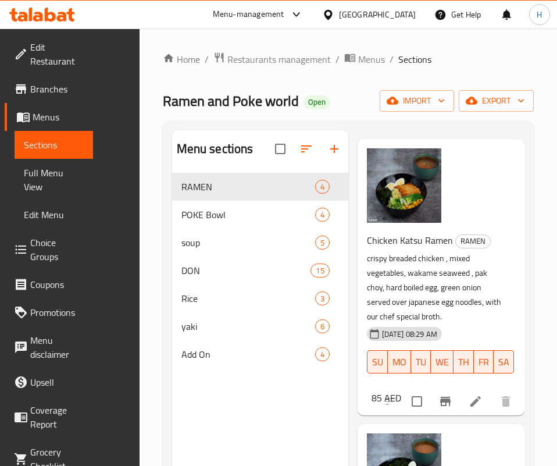
drag, startPoint x: 292, startPoint y: 254, endPoint x: 386, endPoint y: 154, distance: 136.2
click at [367, 254] on p "crispy breaded chicken , mixed vegetables, wakame seaweed , pak choy, hard boil…" at bounding box center [436, 287] width 139 height 73
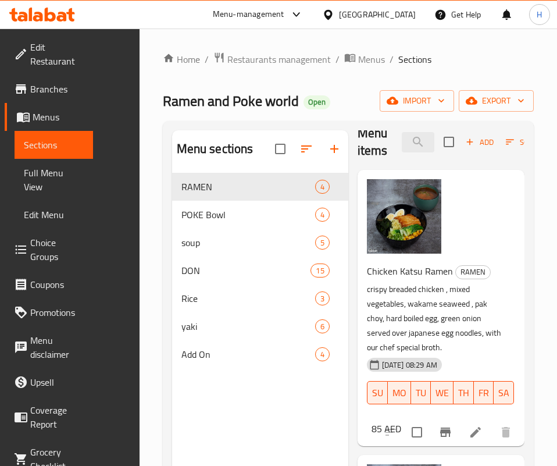
scroll to position [0, 0]
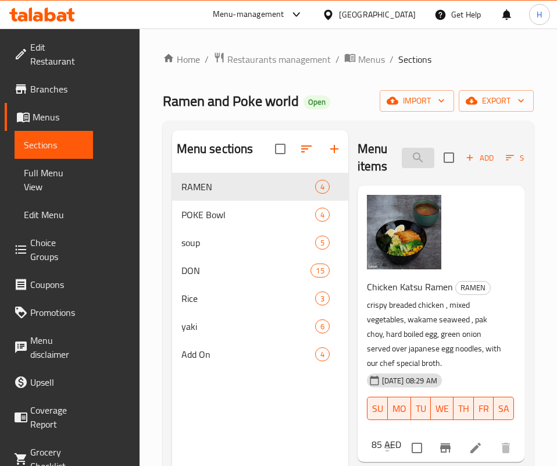
click at [402, 161] on input "dumb" at bounding box center [418, 158] width 33 height 20
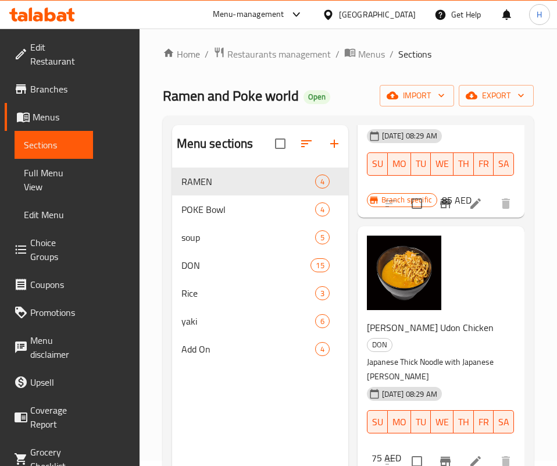
scroll to position [163, 0]
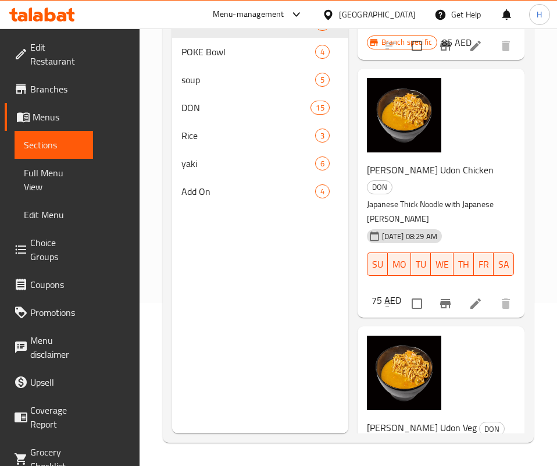
click at [415, 419] on h6 "[PERSON_NAME] Udon Veg DON" at bounding box center [436, 427] width 139 height 16
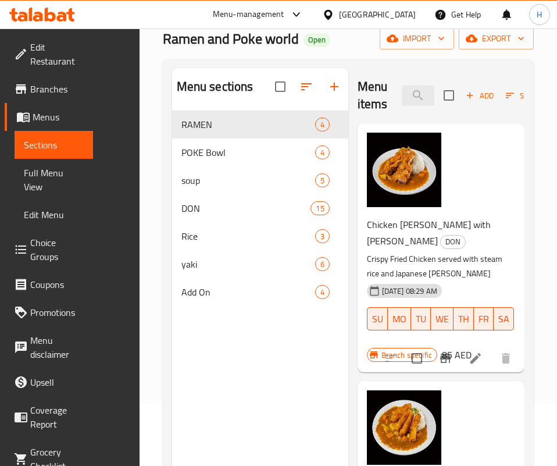
scroll to position [0, 0]
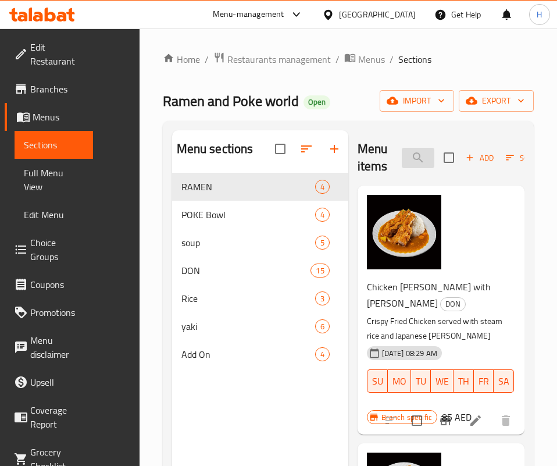
click at [402, 159] on input "curry" at bounding box center [418, 158] width 33 height 20
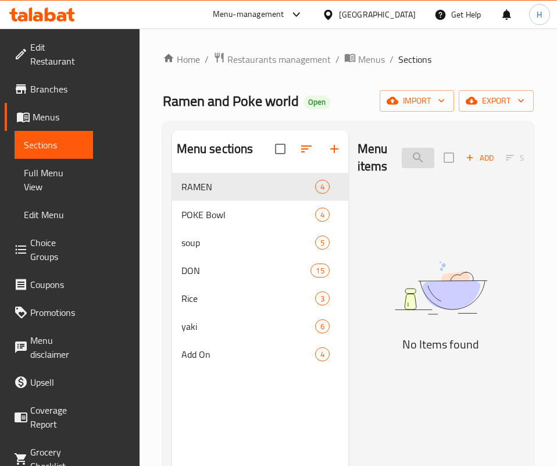
click at [402, 166] on input "[PERSON_NAME] wo" at bounding box center [418, 158] width 33 height 20
click at [373, 333] on img at bounding box center [441, 288] width 167 height 89
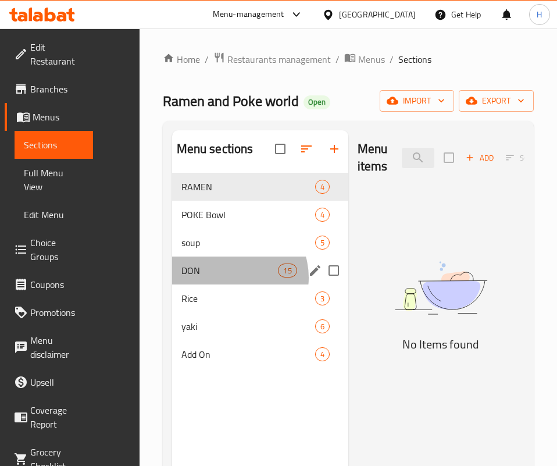
click at [184, 284] on div "DON 15" at bounding box center [260, 270] width 176 height 28
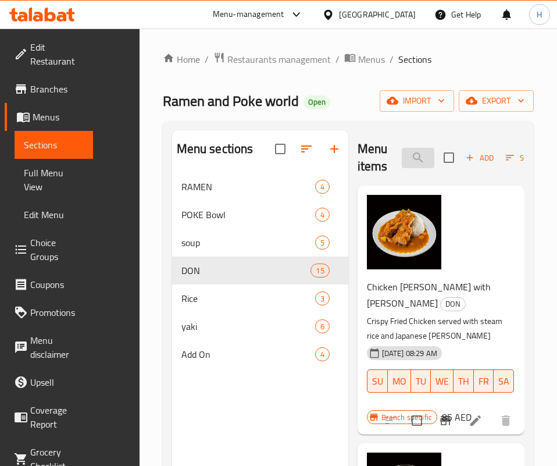
click at [402, 151] on input "woo" at bounding box center [418, 158] width 33 height 20
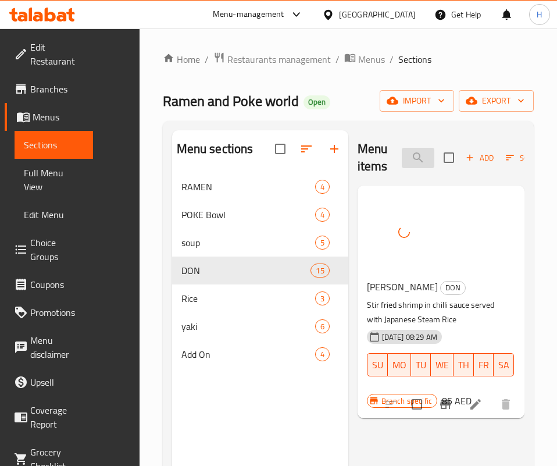
click at [402, 151] on input "ebi c" at bounding box center [418, 158] width 33 height 20
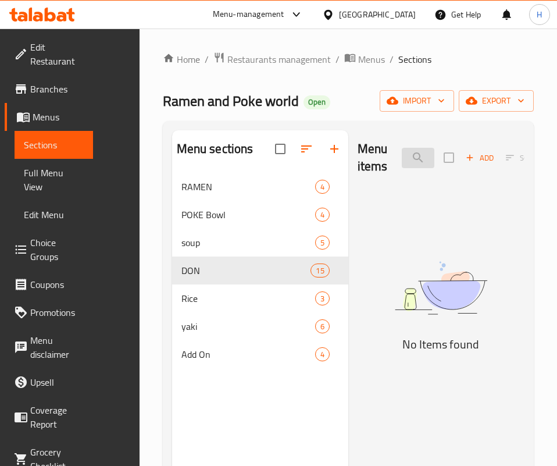
click at [402, 160] on input "ebi t" at bounding box center [418, 158] width 33 height 20
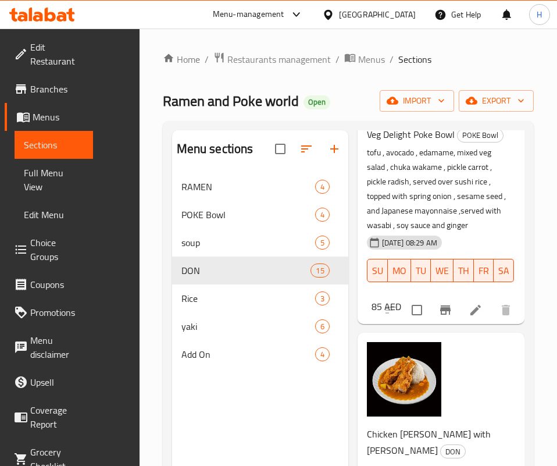
scroll to position [785, 0]
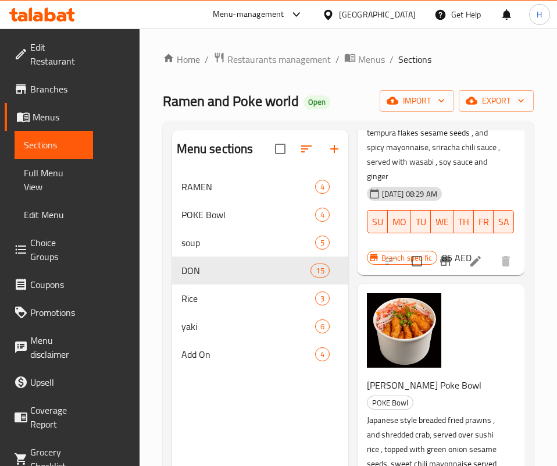
scroll to position [0, 0]
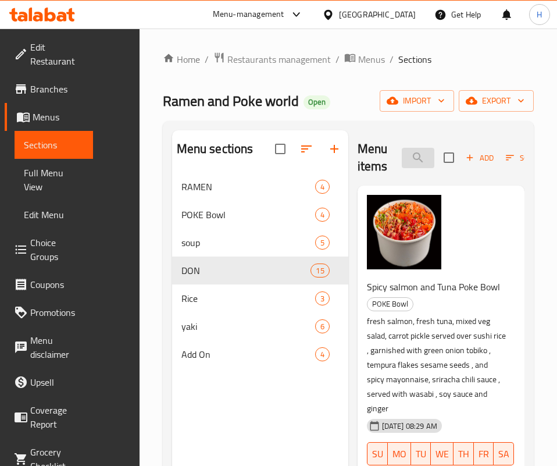
click at [402, 152] on input "rice" at bounding box center [418, 158] width 33 height 20
type input "r"
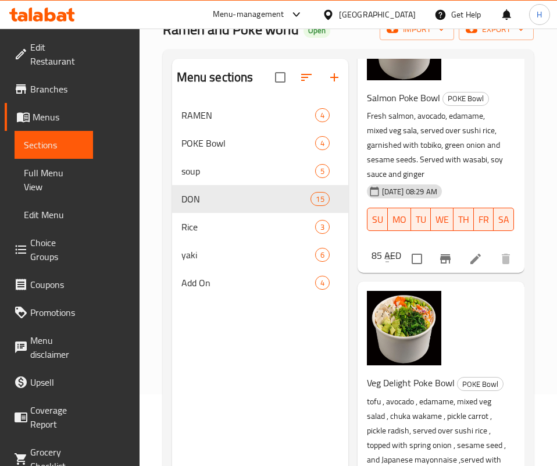
scroll to position [163, 0]
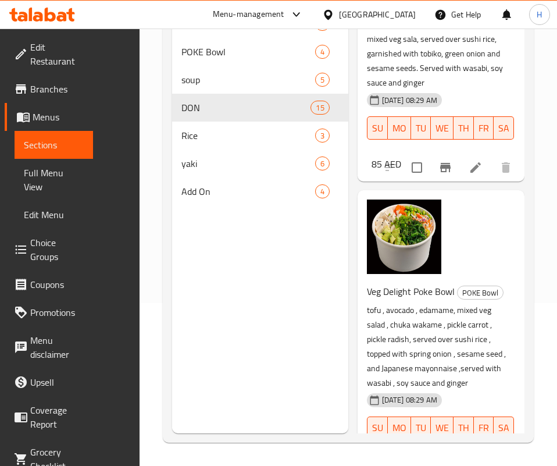
click at [442, 316] on p "tofu , avocado , edamame, mixed veg salad , chuka wakame , pickle carrot , pick…" at bounding box center [436, 346] width 139 height 87
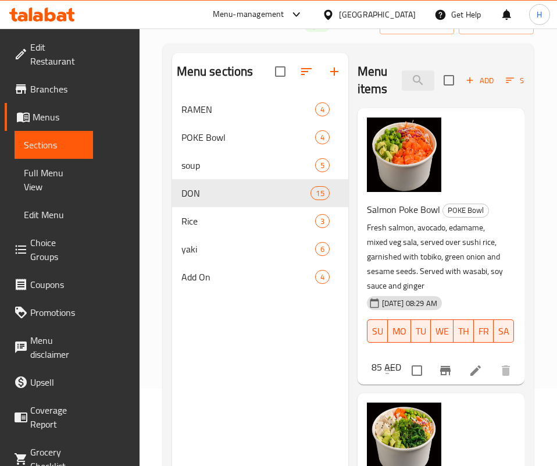
scroll to position [0, 0]
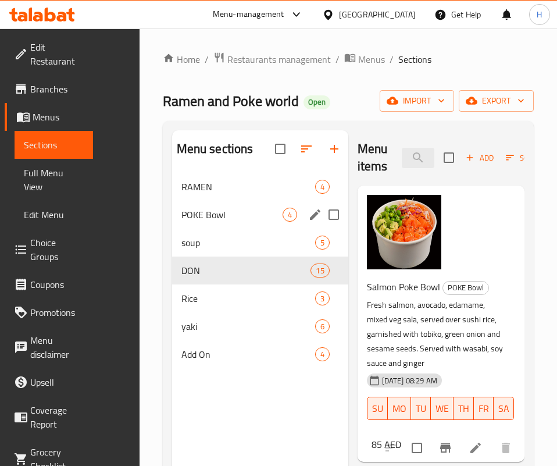
click at [181, 222] on span "POKE Bowl" at bounding box center [231, 215] width 101 height 14
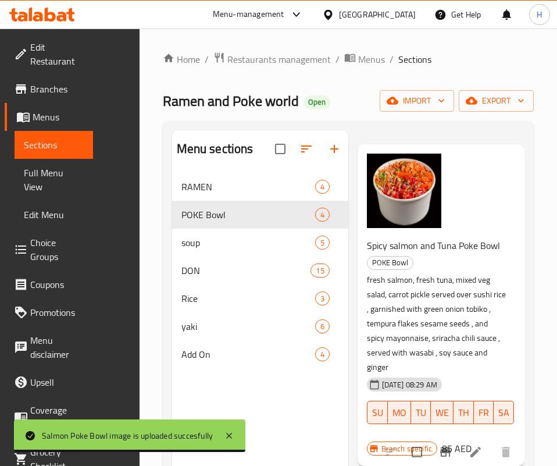
scroll to position [32, 0]
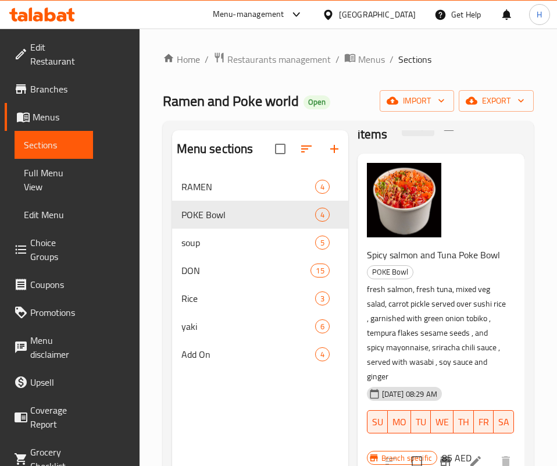
click at [465, 317] on p "fresh salmon, fresh tuna, mixed veg salad, carrot pickle served over sushi rice…" at bounding box center [436, 333] width 139 height 102
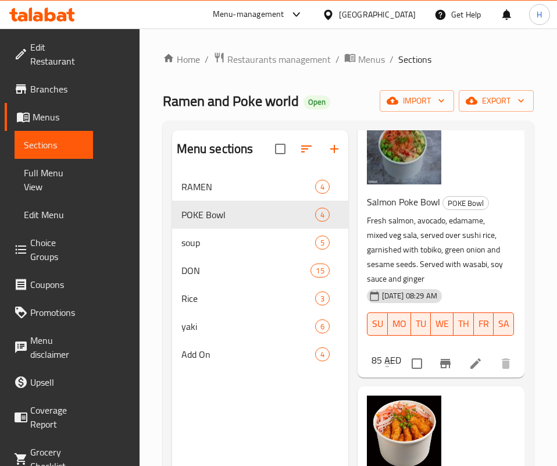
scroll to position [468, 0]
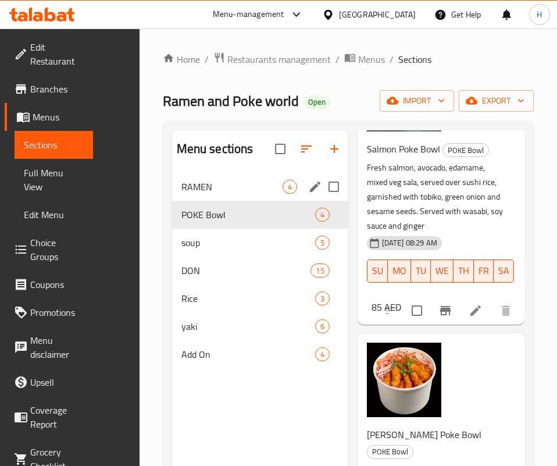
click at [181, 194] on span "RAMEN" at bounding box center [231, 187] width 101 height 14
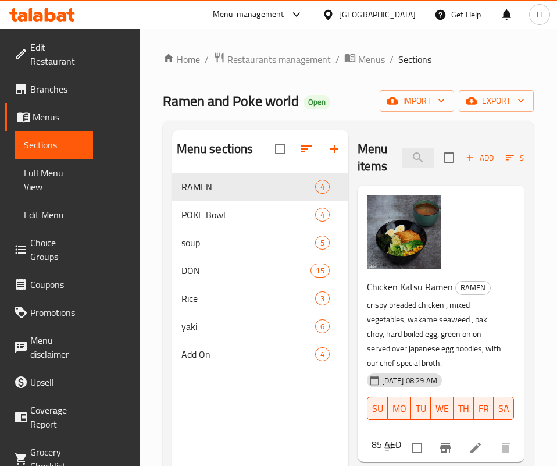
click at [394, 313] on p "crispy breaded chicken , mixed vegetables, wakame seaweed , pak choy, hard boil…" at bounding box center [436, 334] width 139 height 73
click at [402, 151] on input "edam" at bounding box center [418, 158] width 33 height 20
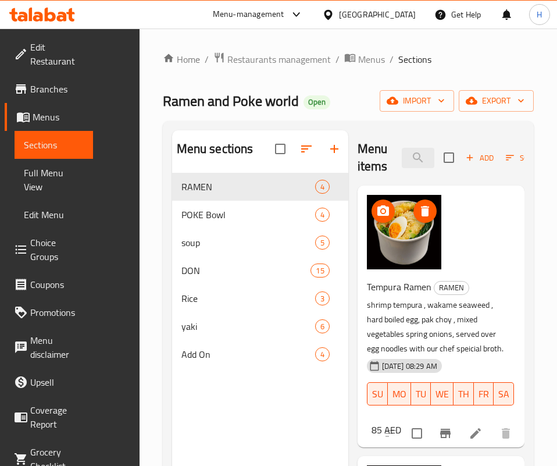
click at [367, 238] on img at bounding box center [404, 232] width 74 height 74
click at [402, 177] on div "Menu items shrimp Add Sort Manage items" at bounding box center [441, 157] width 167 height 55
click at [409, 148] on input "shrimp" at bounding box center [418, 158] width 33 height 20
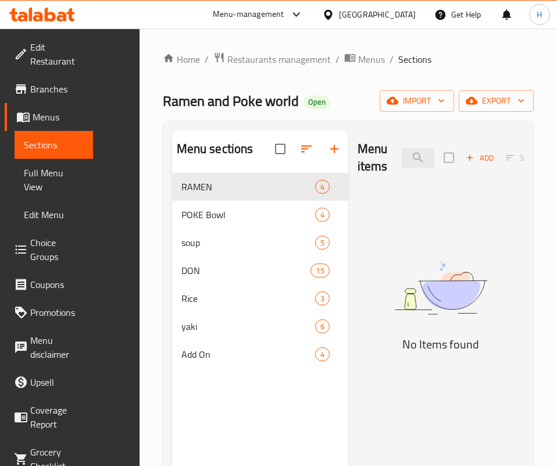
click at [406, 310] on img at bounding box center [441, 288] width 167 height 89
click at [385, 138] on div "Menu items shrimp ram Add Sort Manage items" at bounding box center [441, 157] width 167 height 55
click at [402, 158] on input "shrimp ram" at bounding box center [418, 158] width 33 height 20
click at [402, 157] on input "shrimp ram" at bounding box center [418, 158] width 33 height 20
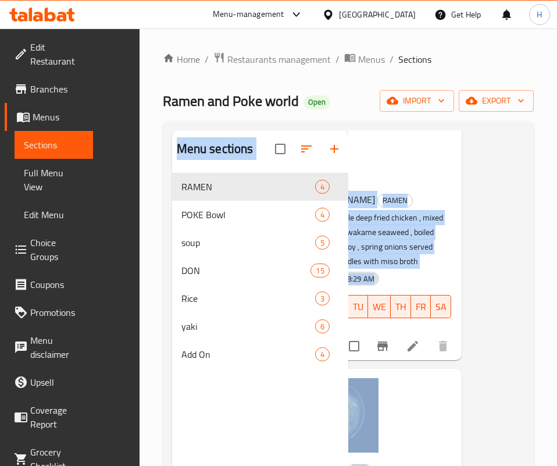
scroll to position [87, 0]
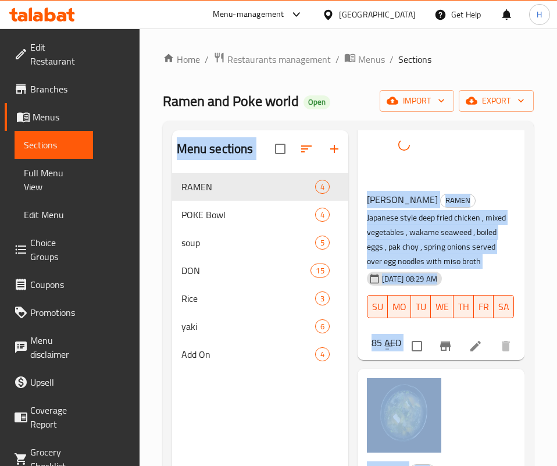
drag, startPoint x: 418, startPoint y: 416, endPoint x: 93, endPoint y: 343, distance: 333.1
click at [140, 343] on div "Home / Restaurants management / Menus / Sections Ramen and Poke world Open impo…" at bounding box center [349, 328] width 418 height 600
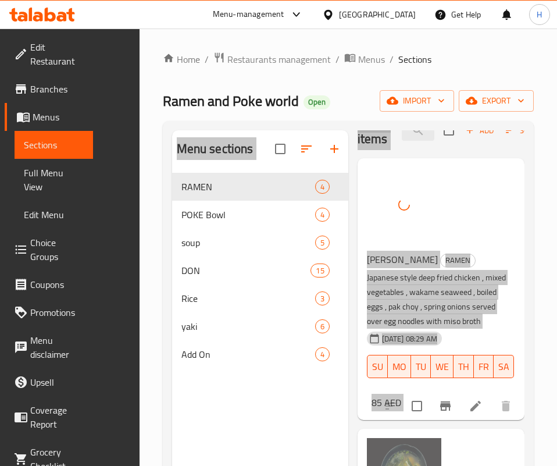
scroll to position [0, 0]
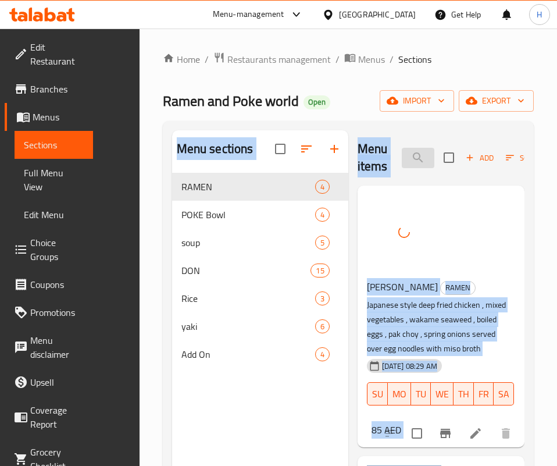
click at [402, 159] on input "miso" at bounding box center [418, 158] width 33 height 20
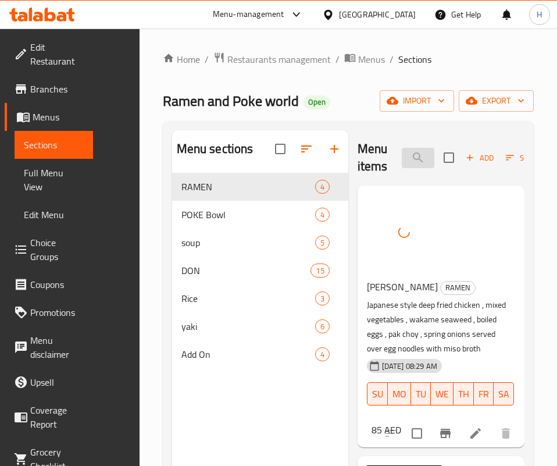
click at [402, 159] on input "miso" at bounding box center [418, 158] width 33 height 20
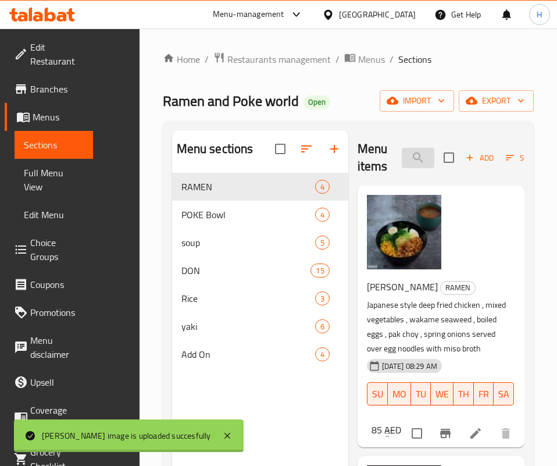
click at [402, 159] on input "miso" at bounding box center [418, 158] width 33 height 20
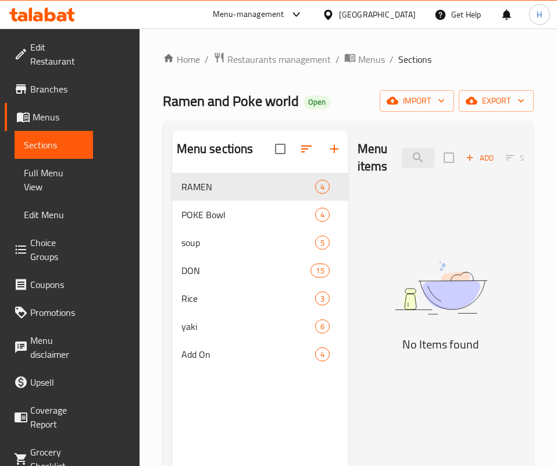
click at [358, 305] on img at bounding box center [441, 288] width 167 height 89
click at [402, 162] on input "kani k" at bounding box center [418, 158] width 33 height 20
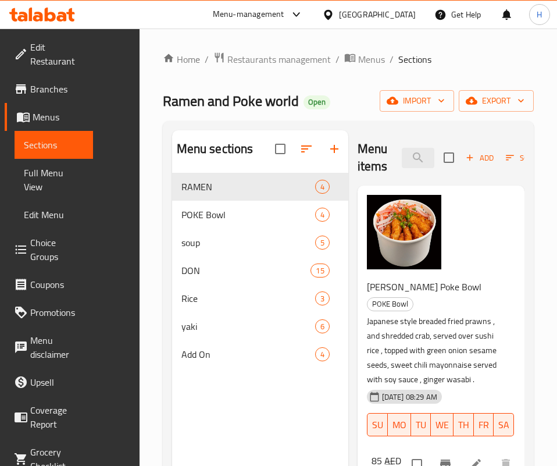
click at [387, 402] on div "Menu items kani Add Sort Manage items Ebi Kani Poke Bowl POKE Bowl Japanese sty…" at bounding box center [436, 363] width 176 height 466
click at [370, 172] on div "Menu items kani Add Sort Manage items" at bounding box center [441, 157] width 167 height 55
click at [402, 162] on input "kani" at bounding box center [418, 158] width 33 height 20
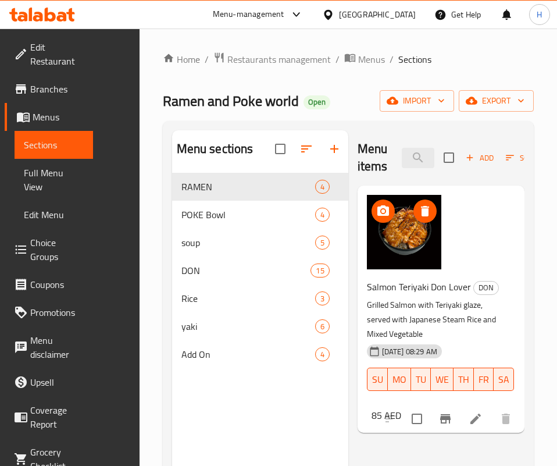
click at [367, 241] on img at bounding box center [404, 232] width 74 height 74
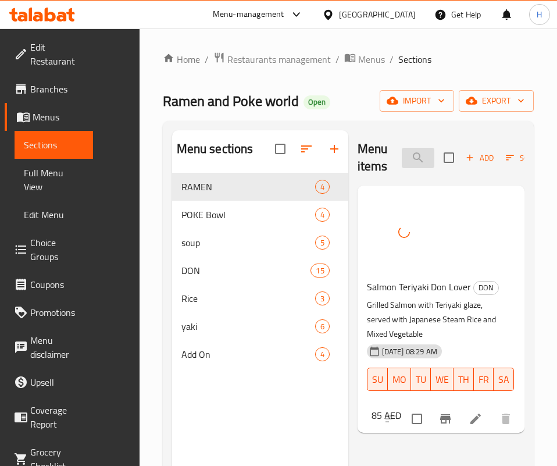
click at [402, 152] on input "salmon t" at bounding box center [418, 158] width 33 height 20
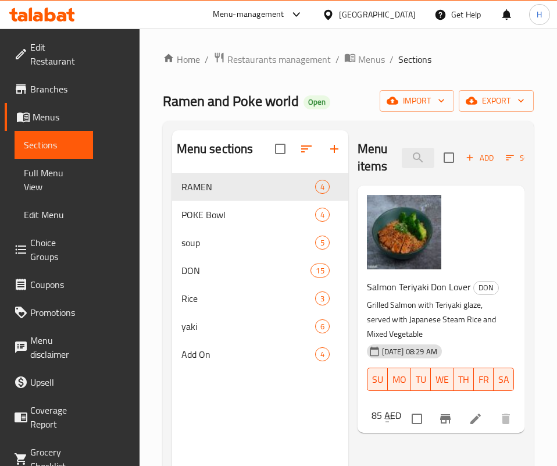
drag, startPoint x: 413, startPoint y: 398, endPoint x: 372, endPoint y: 348, distance: 65.3
click at [413, 398] on div "Menu items salmon t Add Sort Manage items Salmon Teriyaki Don Lover DON Grilled…" at bounding box center [436, 363] width 176 height 466
click at [402, 148] on input "salmon t" at bounding box center [418, 158] width 33 height 20
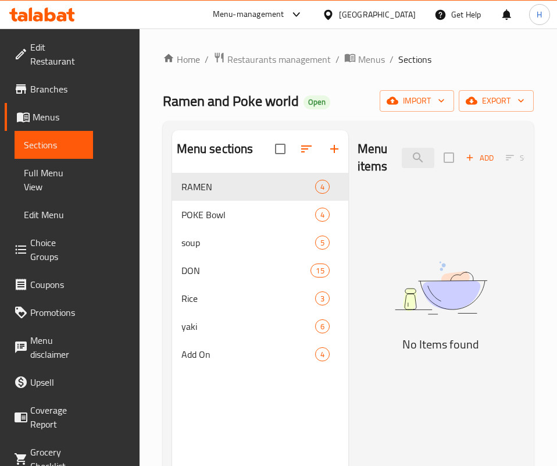
click at [348, 404] on div "Menu items jig Add Sort Manage items No Items found" at bounding box center [436, 363] width 176 height 466
click at [402, 159] on input "jig" at bounding box center [418, 158] width 33 height 20
click at [402, 160] on input "jig" at bounding box center [418, 158] width 33 height 20
click at [402, 158] on input "[MEDICAL_DATA]" at bounding box center [418, 158] width 33 height 20
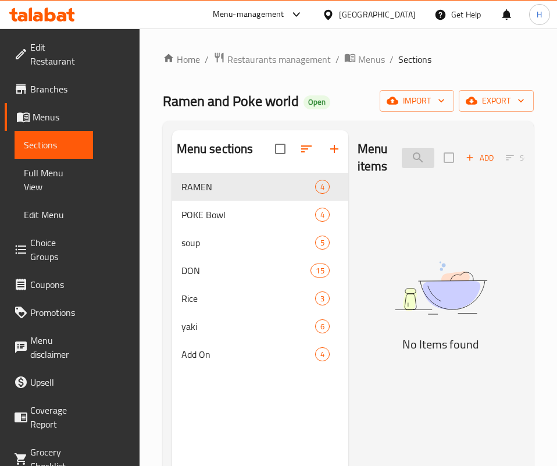
click at [402, 158] on input "[MEDICAL_DATA]" at bounding box center [418, 158] width 33 height 20
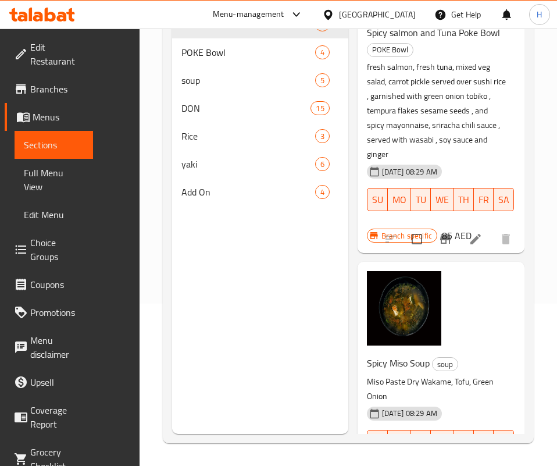
scroll to position [163, 0]
click at [432, 374] on p "Miso Paste Dry Wakame, Tofu, Green Onion" at bounding box center [436, 388] width 139 height 29
click at [505, 349] on div "Spicy Miso Soup soup Miso Paste Dry Wakame, Tofu, Green Onion [DATE] 08:29 AM S…" at bounding box center [441, 419] width 158 height 140
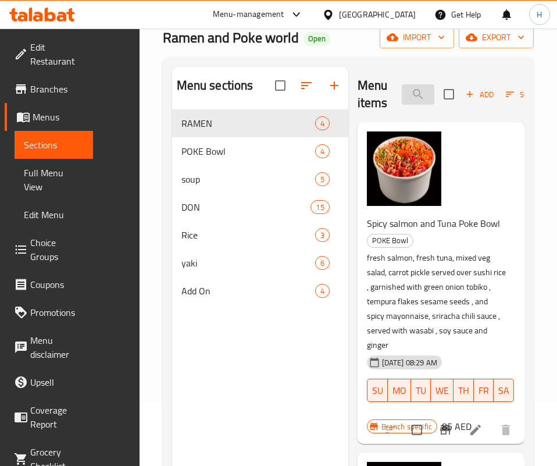
scroll to position [0, 0]
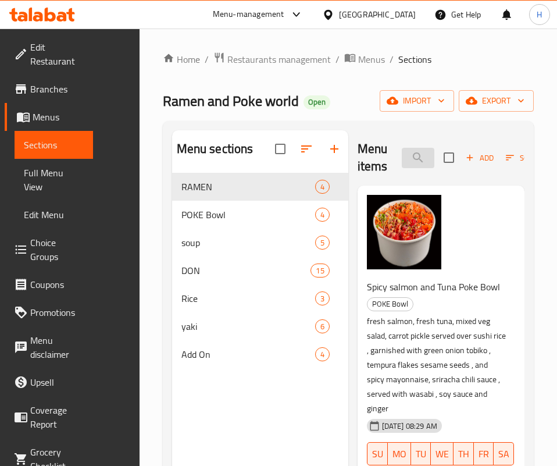
click at [402, 163] on input "spicy" at bounding box center [418, 158] width 33 height 20
click at [402, 162] on input "spicy" at bounding box center [418, 158] width 33 height 20
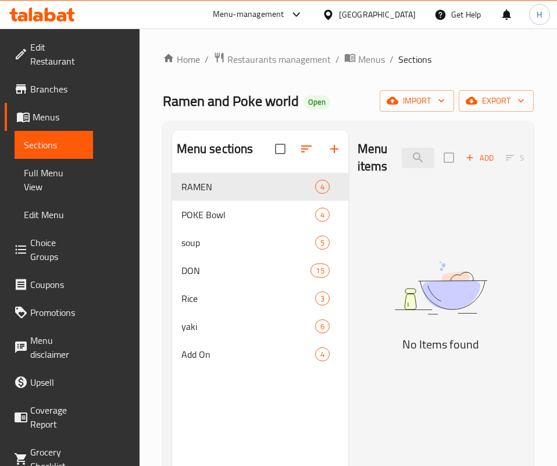
drag, startPoint x: 434, startPoint y: 375, endPoint x: 415, endPoint y: 334, distance: 45.0
click at [434, 333] on img at bounding box center [441, 288] width 167 height 89
click at [402, 158] on input "stir fried b" at bounding box center [418, 158] width 33 height 20
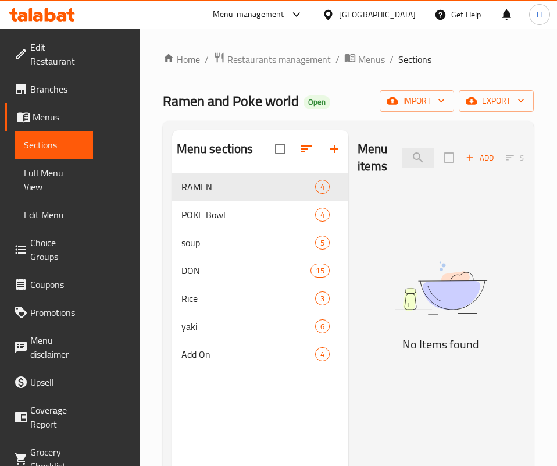
click at [391, 333] on img at bounding box center [441, 288] width 167 height 89
click at [402, 156] on input "takoy" at bounding box center [418, 158] width 33 height 20
click at [402, 155] on input "takoy" at bounding box center [418, 158] width 33 height 20
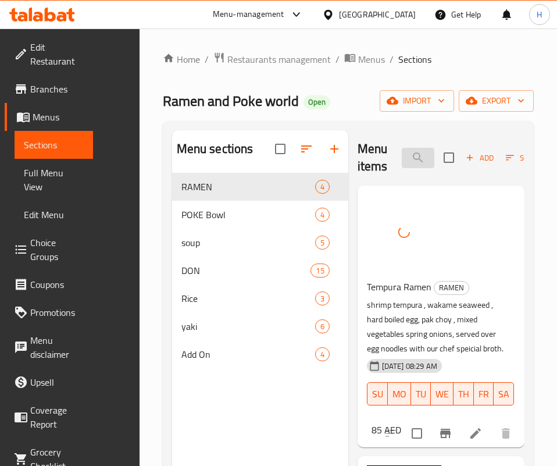
click at [402, 153] on input "tempura" at bounding box center [418, 158] width 33 height 20
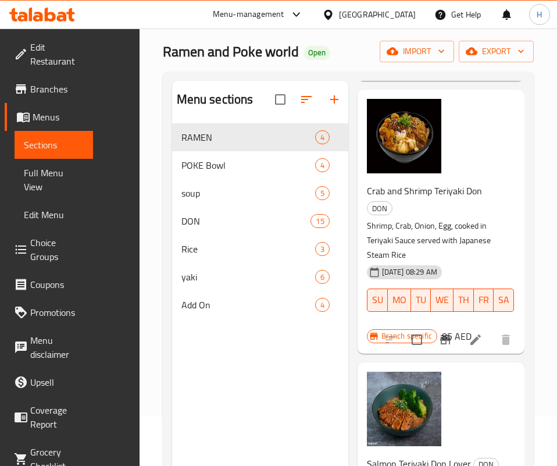
scroll to position [163, 0]
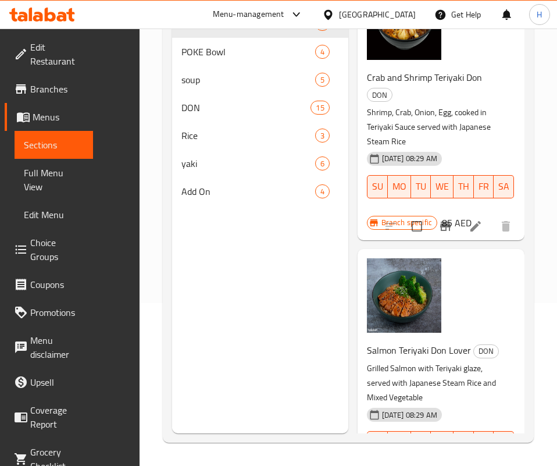
drag, startPoint x: 466, startPoint y: 350, endPoint x: 454, endPoint y: 347, distance: 13.3
click at [467, 403] on div "[DATE] 08:29 AM SU MO TU WE TH FR SA" at bounding box center [436, 434] width 148 height 63
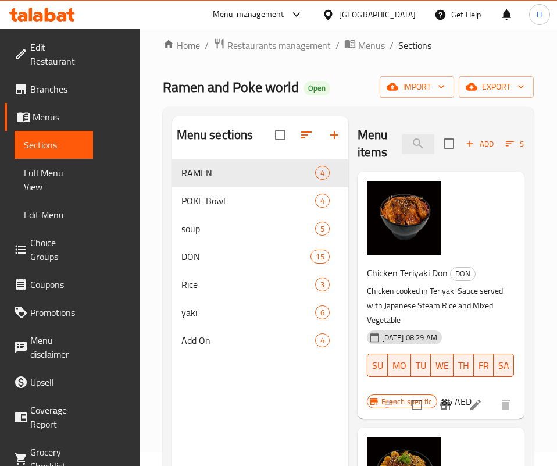
scroll to position [0, 0]
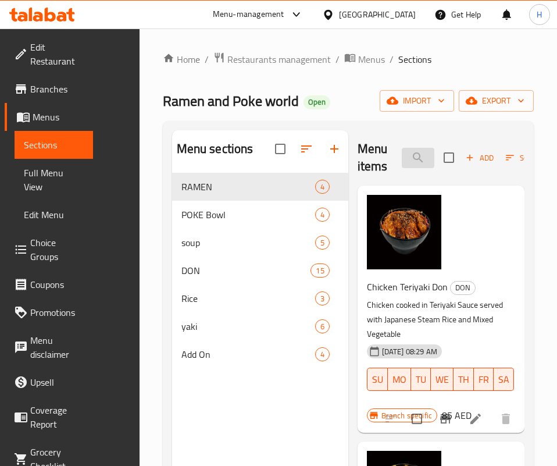
click at [402, 167] on input "ter" at bounding box center [418, 158] width 33 height 20
type input "o"
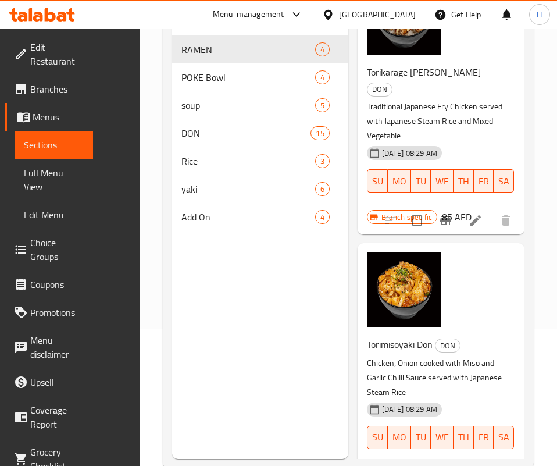
scroll to position [163, 0]
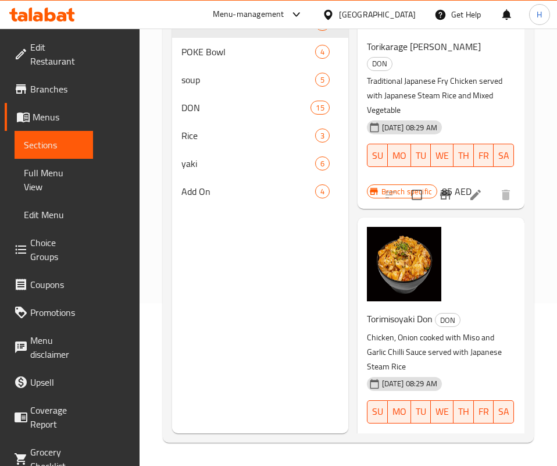
type input "tori"
click at [440, 372] on div "[DATE] 08:29 AM SU MO TU WE TH FR SA" at bounding box center [436, 403] width 148 height 63
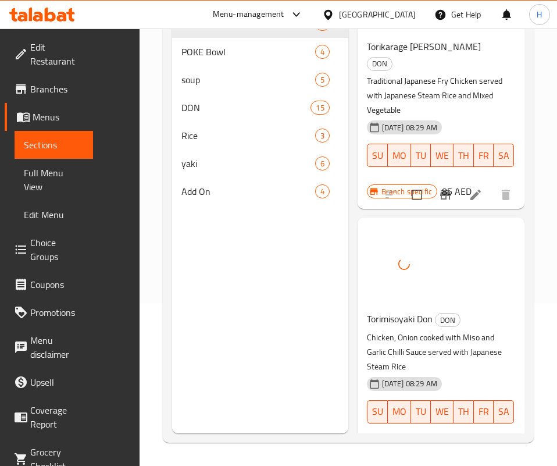
scroll to position [0, 0]
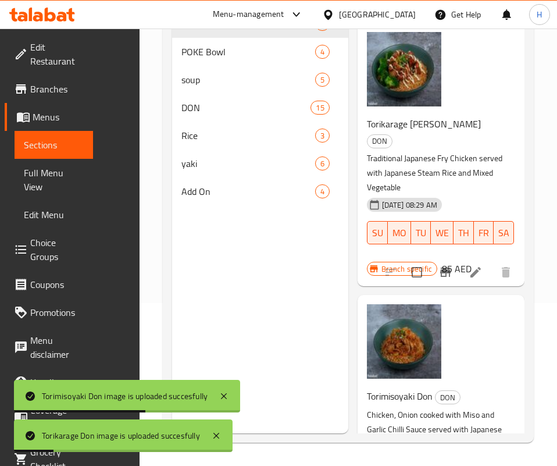
click at [464, 316] on div "Torimisoyaki Don DON Chicken, Onion cooked with Miso and Garlic Chilli Sauce se…" at bounding box center [441, 418] width 158 height 238
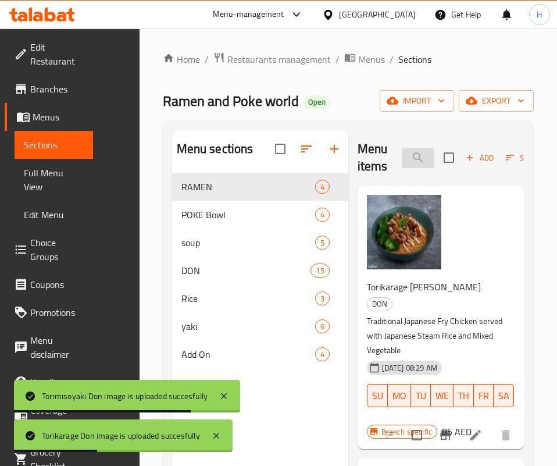
click at [402, 162] on input "tori" at bounding box center [418, 158] width 33 height 20
click at [402, 161] on input "tori" at bounding box center [418, 158] width 33 height 20
click at [183, 194] on span "RAMEN" at bounding box center [231, 187] width 101 height 14
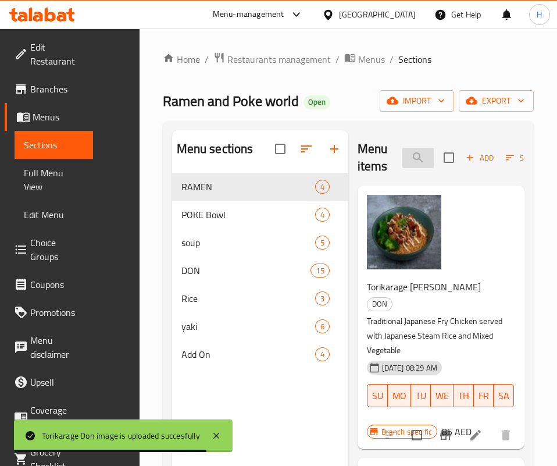
click at [402, 155] on input "tori" at bounding box center [418, 158] width 33 height 20
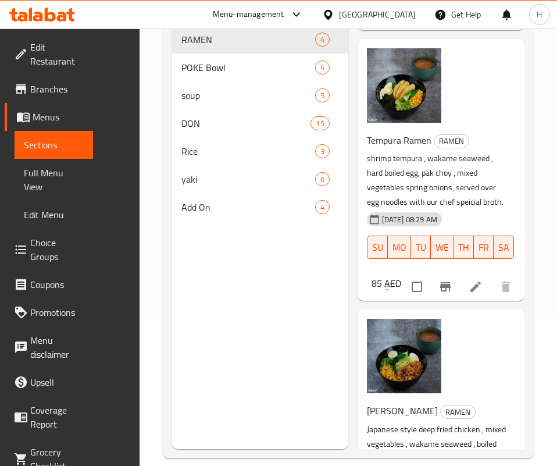
scroll to position [163, 0]
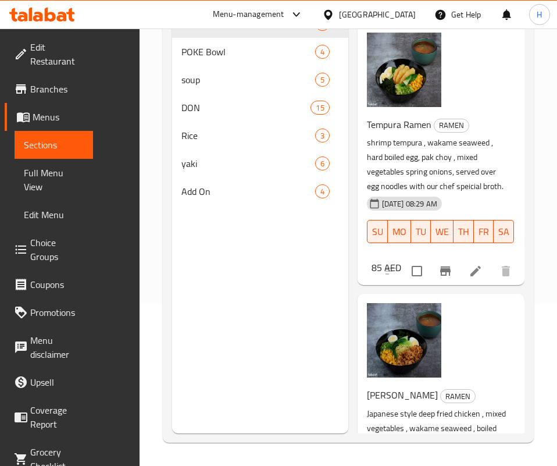
click at [444, 406] on p "Japanese style deep fried chicken , mixed vegetables , wakame seaweed , boiled …" at bounding box center [436, 435] width 139 height 58
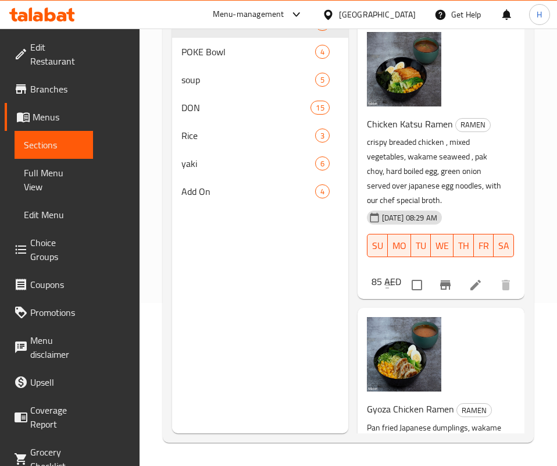
scroll to position [0, 0]
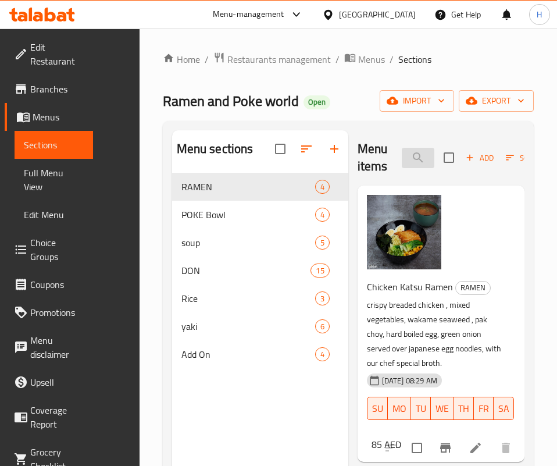
click at [409, 148] on input "search" at bounding box center [418, 158] width 33 height 20
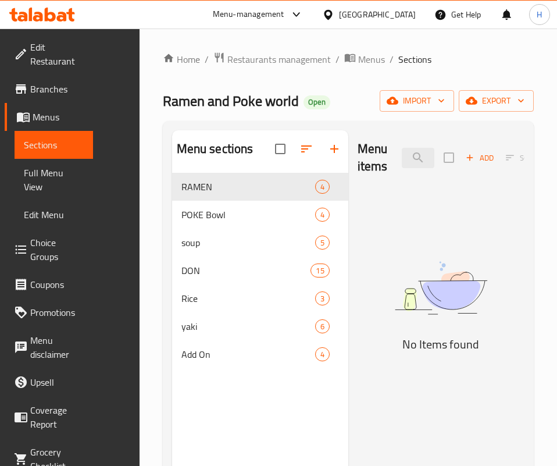
click at [373, 329] on img at bounding box center [441, 288] width 167 height 89
click at [402, 163] on input "sana" at bounding box center [418, 158] width 33 height 20
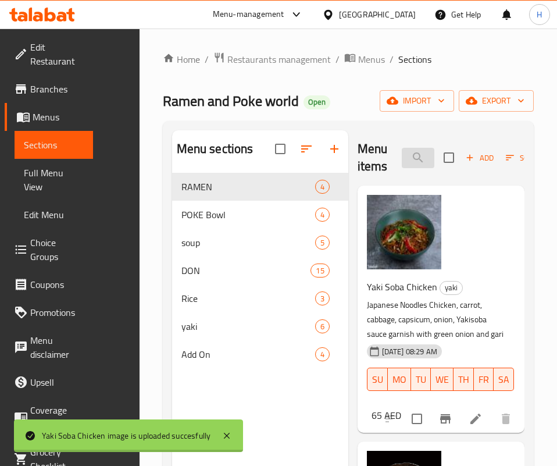
click at [402, 155] on input "yakis" at bounding box center [418, 158] width 33 height 20
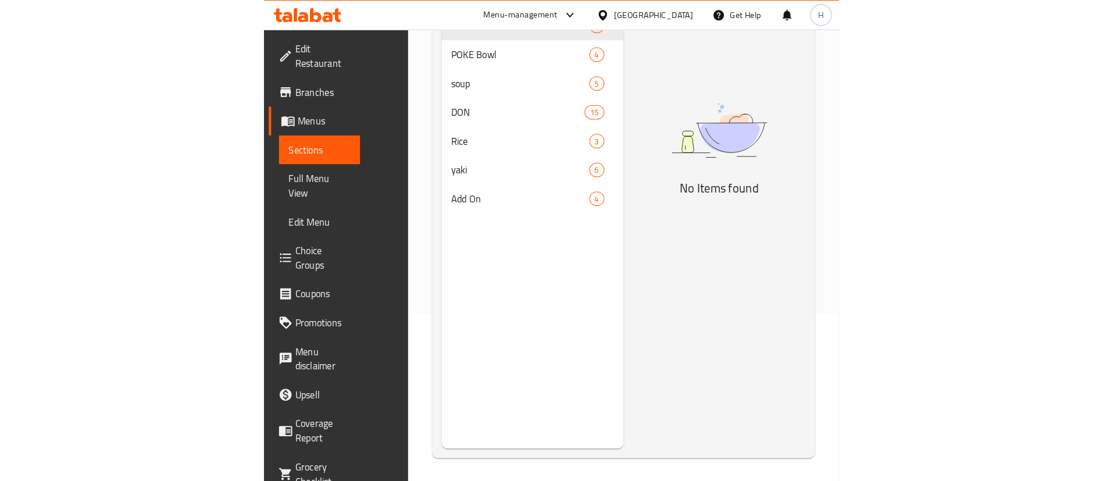
scroll to position [163, 0]
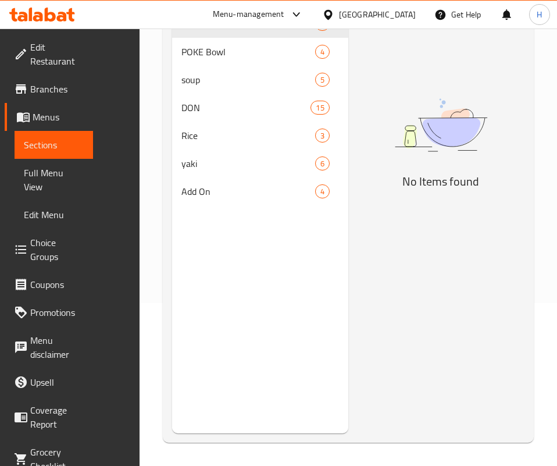
type input "yasi"
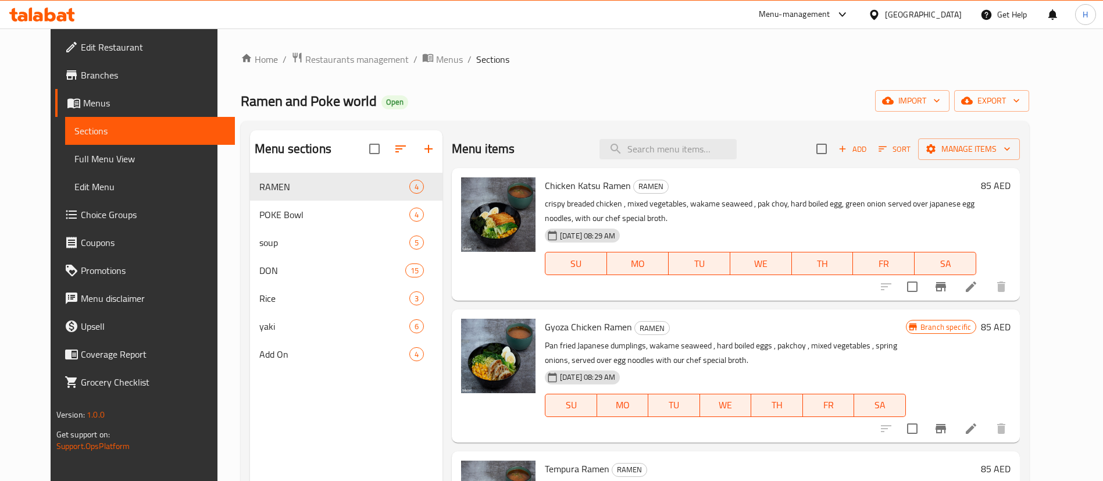
scroll to position [163, 0]
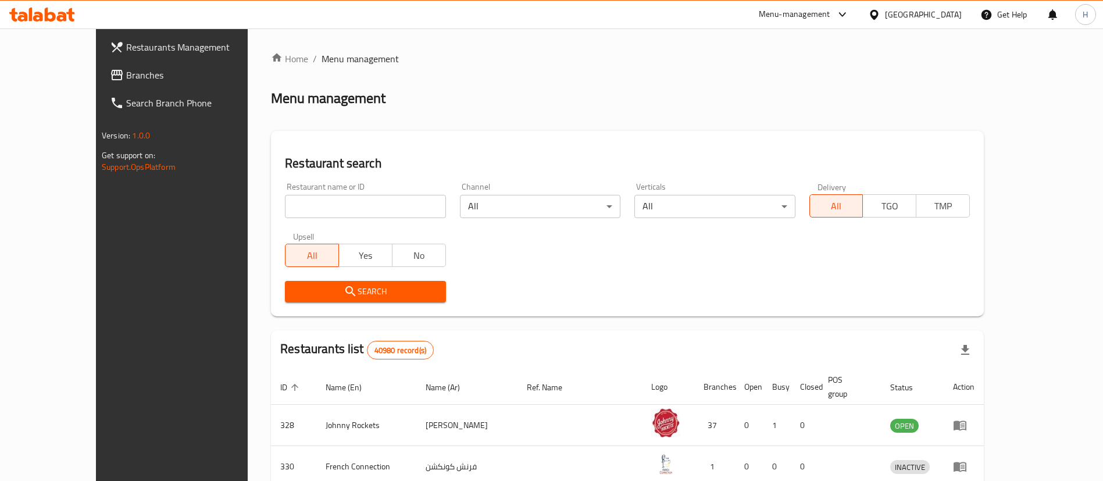
click at [126, 69] on span "Branches" at bounding box center [198, 75] width 145 height 14
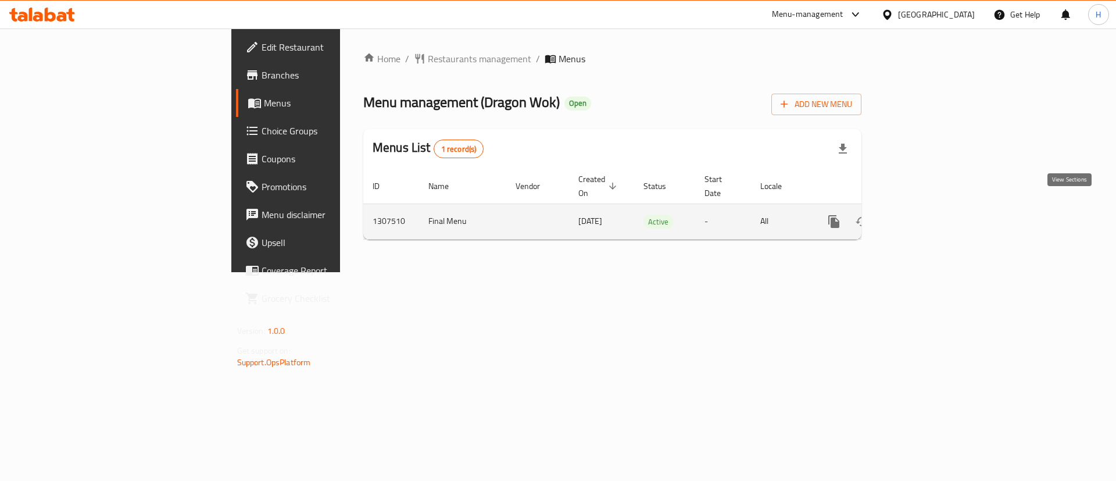
click at [923, 216] on icon "enhanced table" at bounding box center [918, 221] width 10 height 10
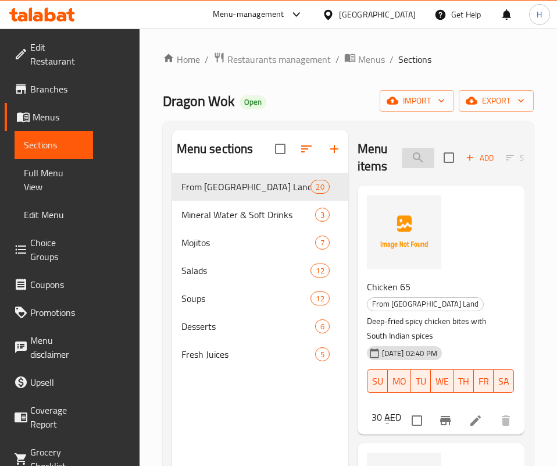
click at [402, 154] on input "search" at bounding box center [418, 158] width 33 height 20
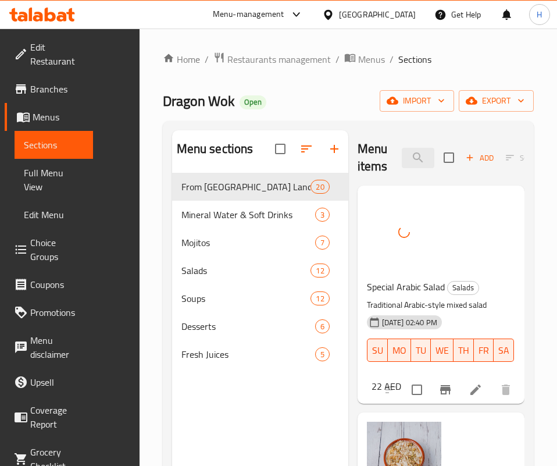
click at [377, 141] on div "Menu items arabic Add Sort Manage items" at bounding box center [441, 157] width 167 height 55
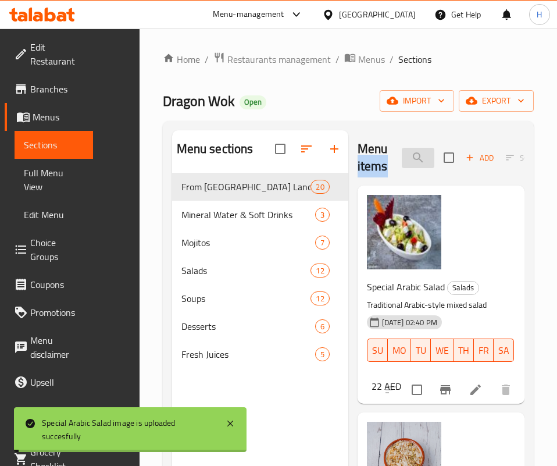
click at [402, 152] on input "arabic" at bounding box center [418, 158] width 33 height 20
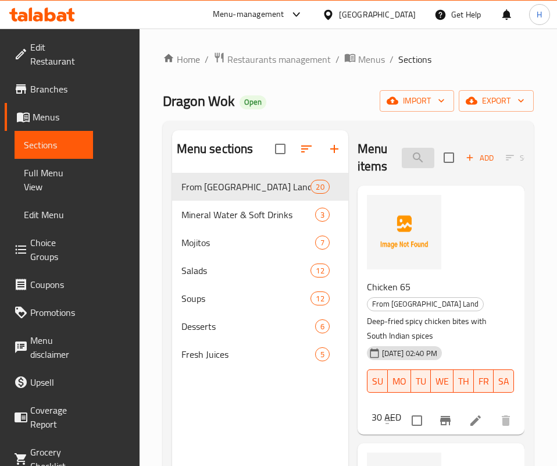
click at [402, 157] on input "baked" at bounding box center [418, 158] width 33 height 20
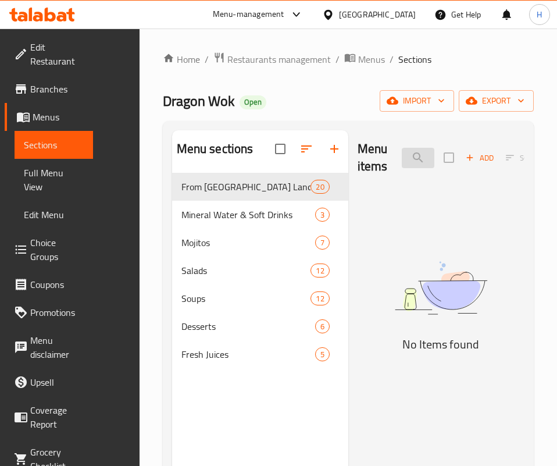
click at [402, 151] on input "cheese r" at bounding box center [418, 158] width 33 height 20
click at [368, 168] on div "Menu items rol Add Sort Manage items" at bounding box center [441, 157] width 167 height 55
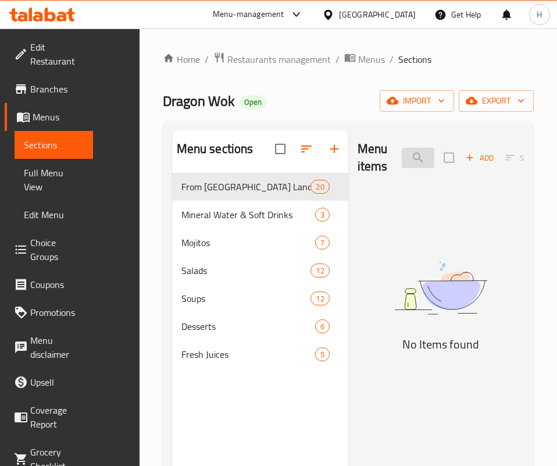
click at [402, 163] on input "rol" at bounding box center [418, 158] width 33 height 20
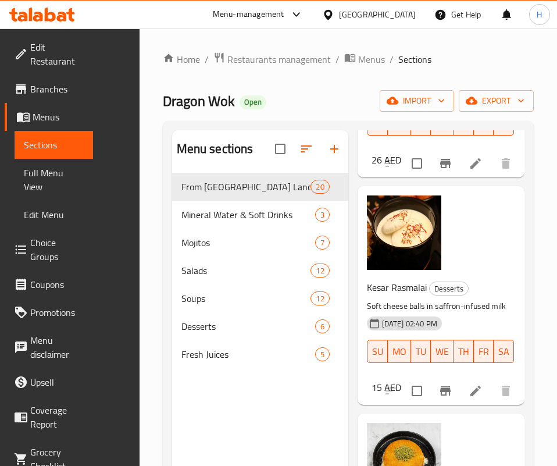
scroll to position [163, 0]
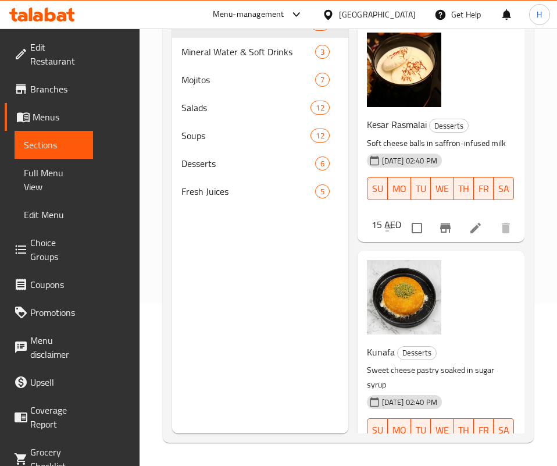
click at [386, 363] on p "Sweet cheese pastry soaked in sugar syrup" at bounding box center [436, 377] width 139 height 29
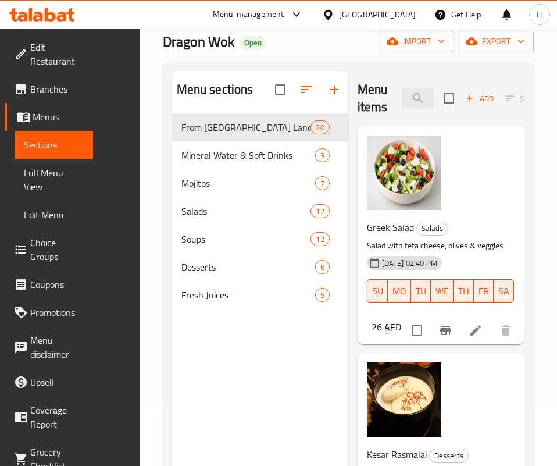
scroll to position [0, 0]
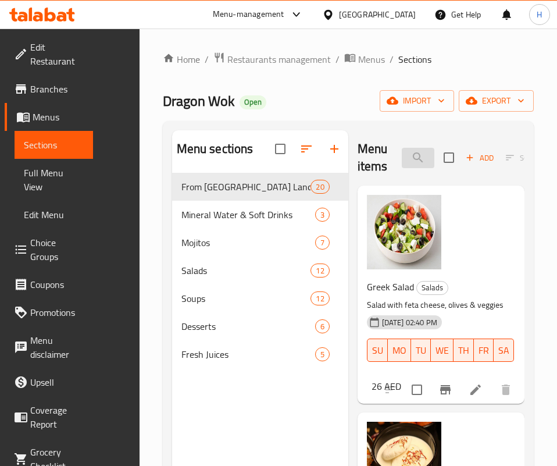
click at [402, 161] on input "cheese" at bounding box center [418, 158] width 33 height 20
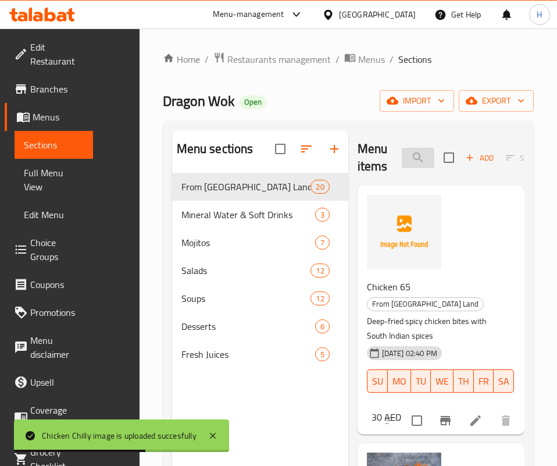
click at [402, 156] on input "chicken c" at bounding box center [418, 158] width 33 height 20
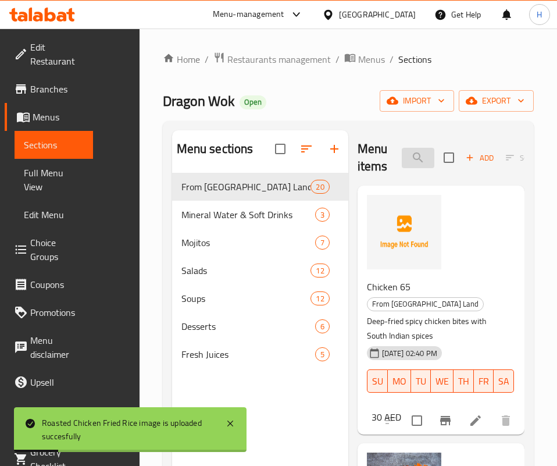
click at [402, 154] on input "chicken f" at bounding box center [418, 158] width 33 height 20
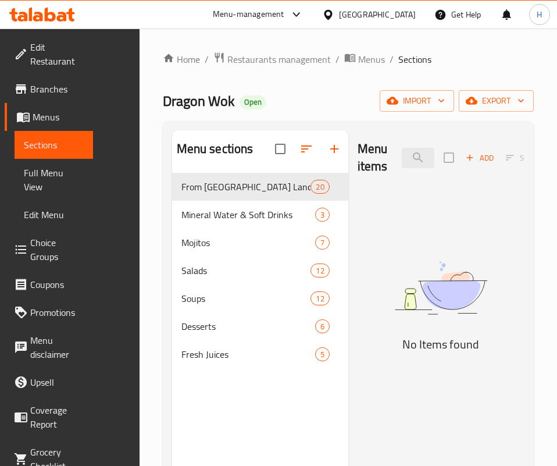
drag, startPoint x: 371, startPoint y: 340, endPoint x: 353, endPoint y: 290, distance: 52.6
click at [371, 333] on img at bounding box center [441, 288] width 167 height 89
click at [402, 148] on input "kada" at bounding box center [418, 158] width 33 height 20
click at [367, 313] on img at bounding box center [441, 288] width 167 height 89
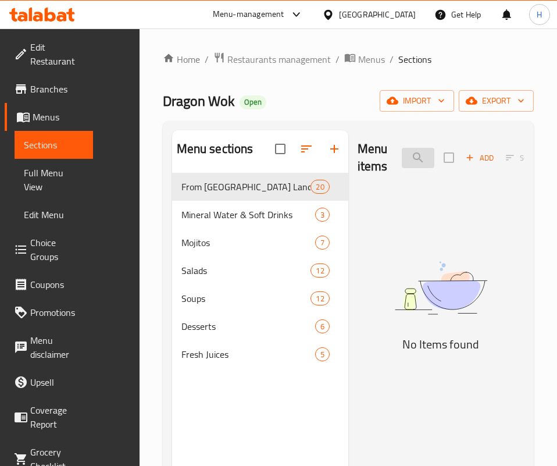
click at [402, 157] on input "mahr" at bounding box center [418, 158] width 33 height 20
click at [388, 333] on img at bounding box center [441, 288] width 167 height 89
click at [402, 163] on input "mandi" at bounding box center [418, 158] width 33 height 20
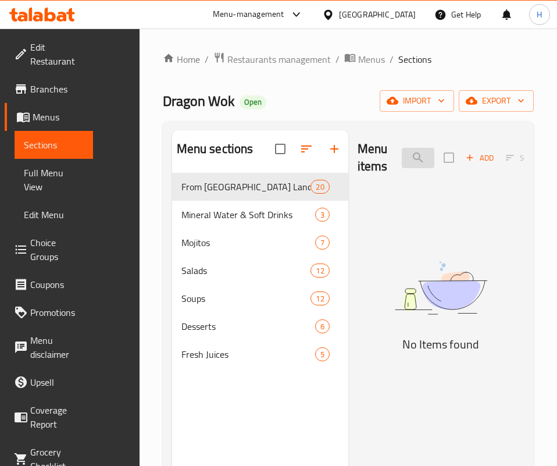
click at [402, 163] on input "mandi" at bounding box center [418, 158] width 33 height 20
click at [358, 323] on img at bounding box center [441, 288] width 167 height 89
click at [402, 151] on input "pat" at bounding box center [418, 158] width 33 height 20
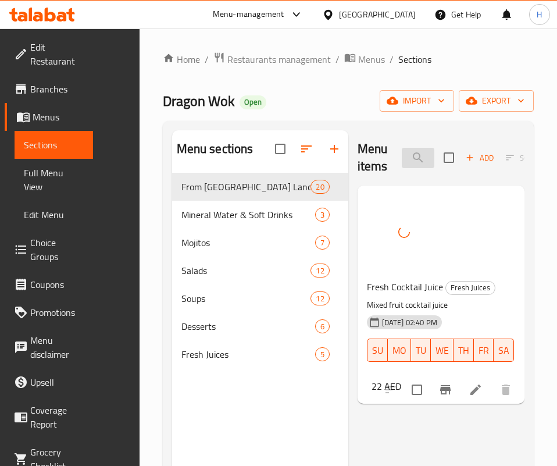
click at [402, 159] on input "cock" at bounding box center [418, 158] width 33 height 20
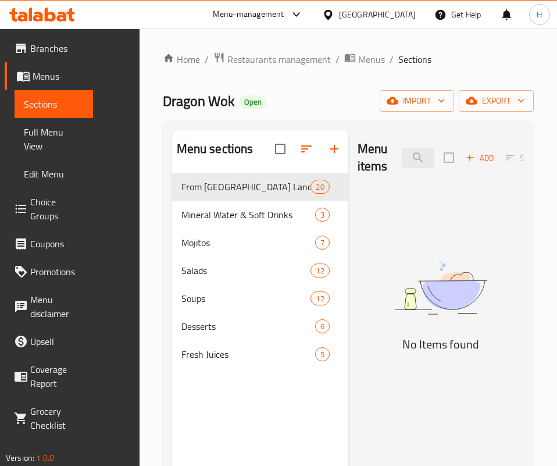
scroll to position [63, 0]
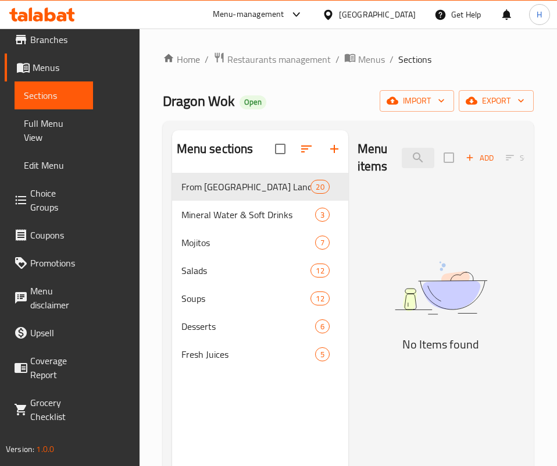
click at [358, 333] on img at bounding box center [441, 288] width 167 height 89
click at [402, 160] on input "fala" at bounding box center [418, 158] width 33 height 20
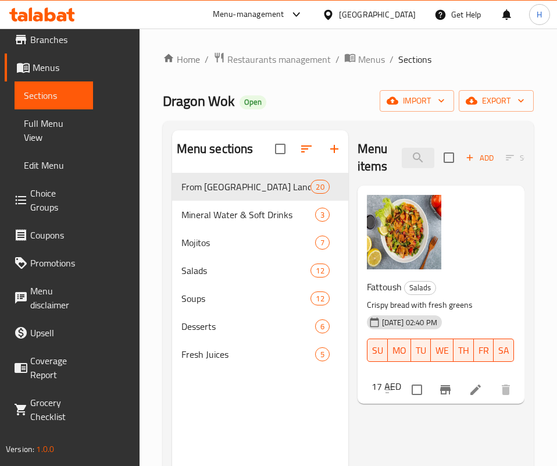
click at [436, 363] on div "Menu items fatt Add Sort Manage items Fattoush Salads Crispy bread with fresh g…" at bounding box center [436, 363] width 176 height 466
click at [402, 153] on input "fatt" at bounding box center [418, 158] width 33 height 20
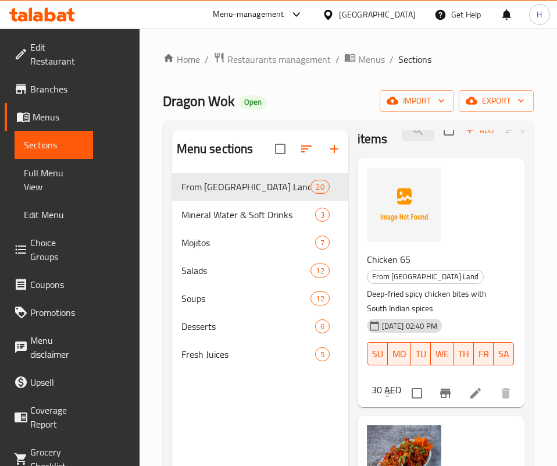
scroll to position [0, 0]
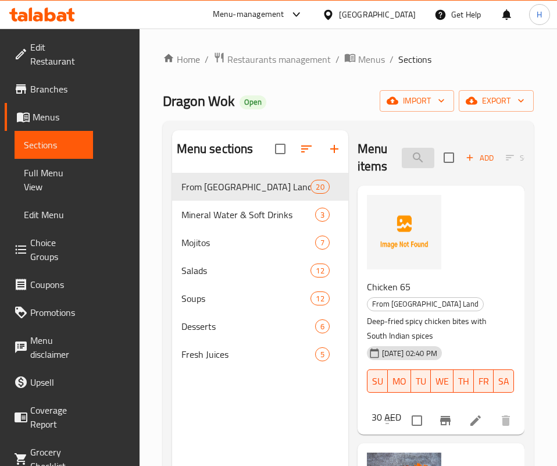
click at [402, 159] on input "siz" at bounding box center [418, 158] width 33 height 20
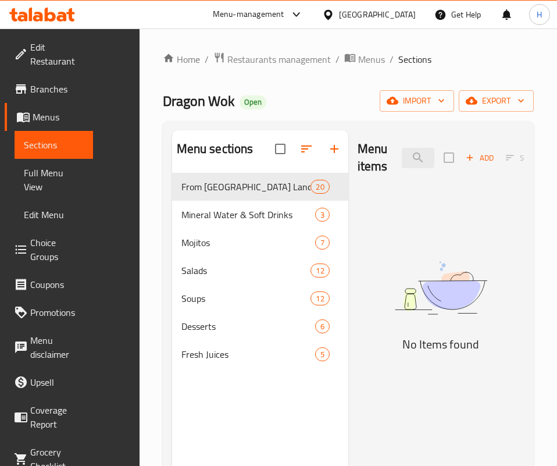
click at [358, 287] on img at bounding box center [441, 288] width 167 height 89
click at [402, 159] on input "foul" at bounding box center [418, 158] width 33 height 20
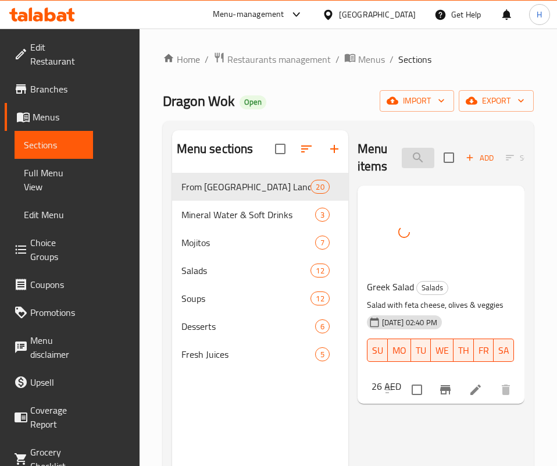
click at [402, 148] on input "greek" at bounding box center [418, 158] width 33 height 20
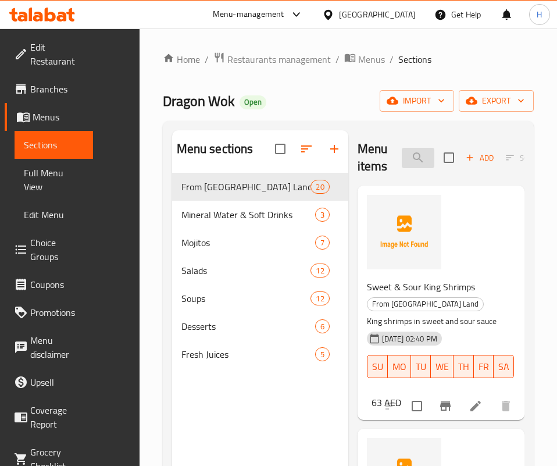
click at [402, 160] on input "shrimp" at bounding box center [418, 158] width 33 height 20
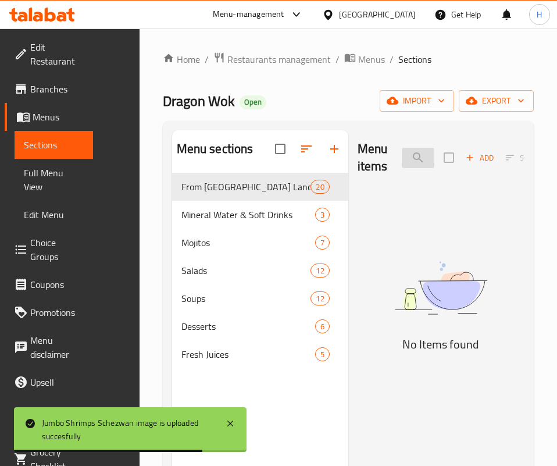
click at [402, 160] on input "kib" at bounding box center [418, 158] width 33 height 20
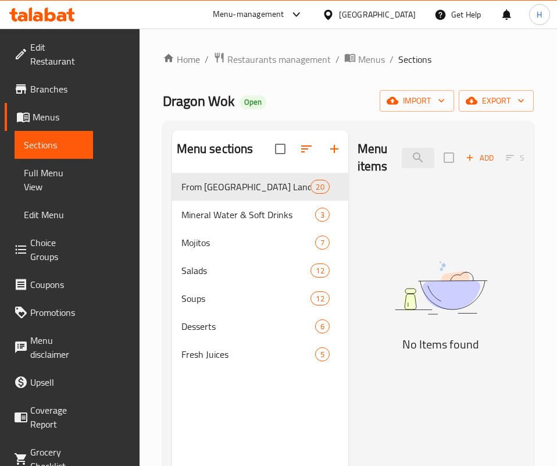
click at [379, 310] on img at bounding box center [441, 288] width 167 height 89
click at [402, 161] on input "كبه" at bounding box center [418, 158] width 33 height 20
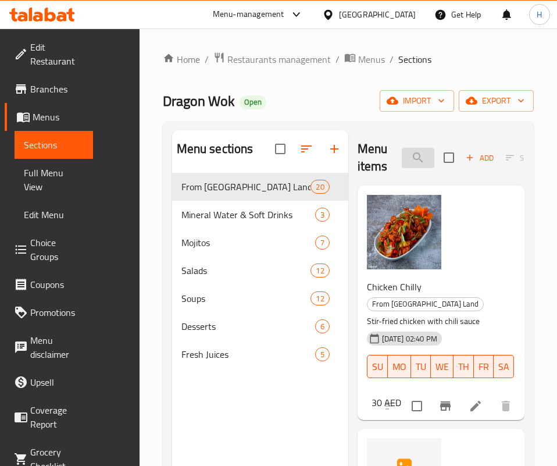
type input "l"
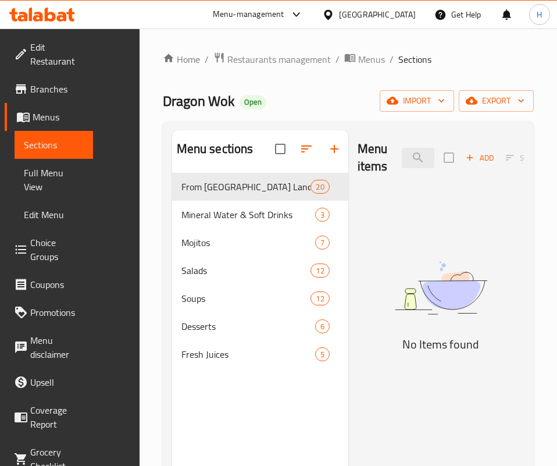
click at [398, 354] on h5 "No Items found" at bounding box center [441, 344] width 167 height 19
click at [402, 166] on input "كبد" at bounding box center [418, 158] width 33 height 20
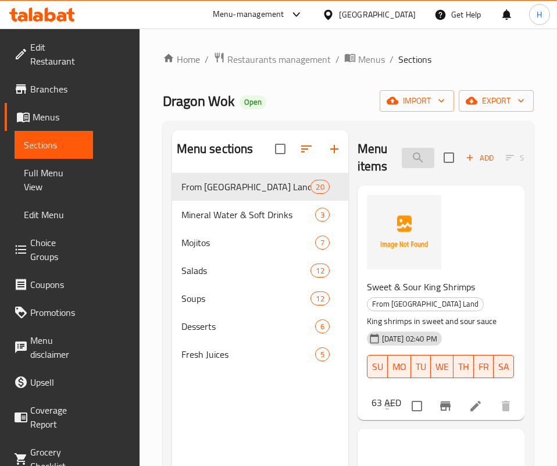
click at [402, 163] on input "king sh" at bounding box center [418, 158] width 33 height 20
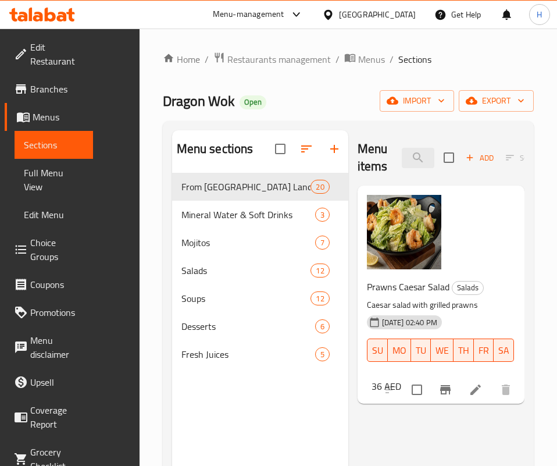
click at [397, 383] on div "Menu items grill Add Sort Manage items Prawns Caesar Salad Salads Caesar salad …" at bounding box center [436, 363] width 176 height 466
click at [402, 159] on input "grill" at bounding box center [418, 158] width 33 height 20
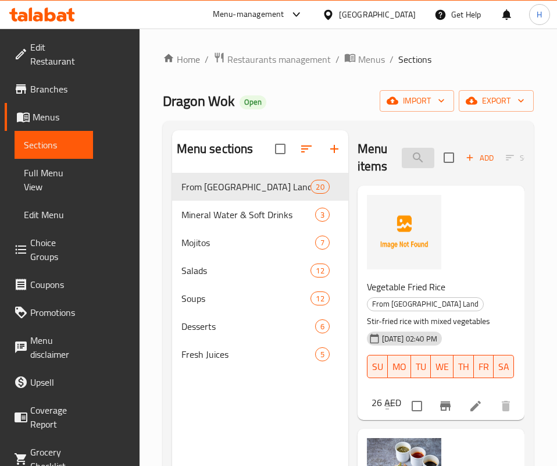
click at [402, 159] on input "fried r" at bounding box center [418, 158] width 33 height 20
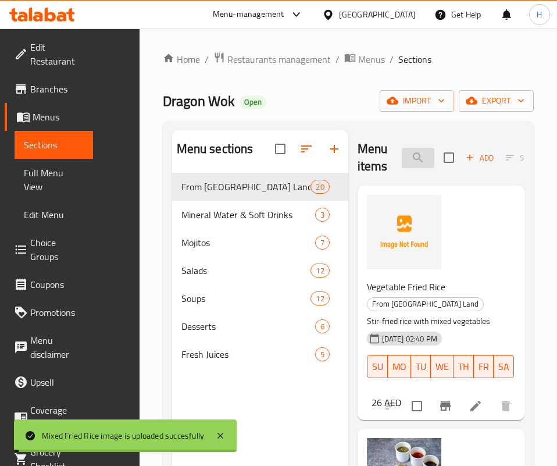
click at [402, 159] on input "fried r" at bounding box center [418, 158] width 33 height 20
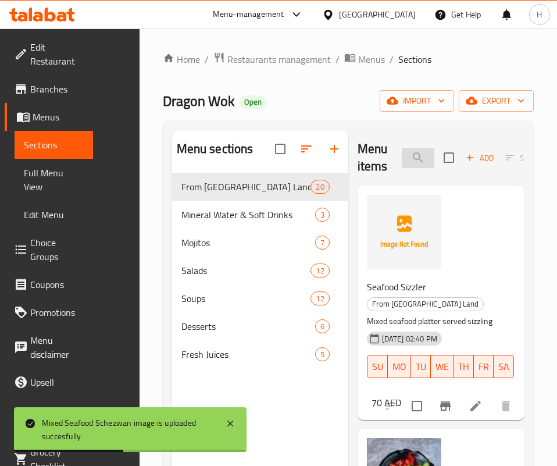
click at [402, 159] on input "seafood s" at bounding box center [418, 158] width 33 height 20
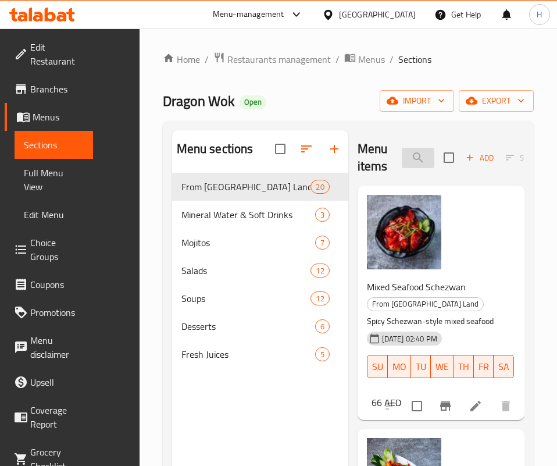
click at [402, 153] on input "sch" at bounding box center [418, 158] width 33 height 20
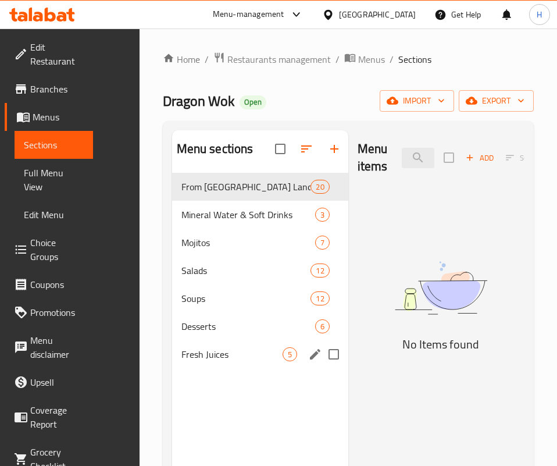
click at [181, 361] on span "Fresh Juices" at bounding box center [231, 354] width 101 height 14
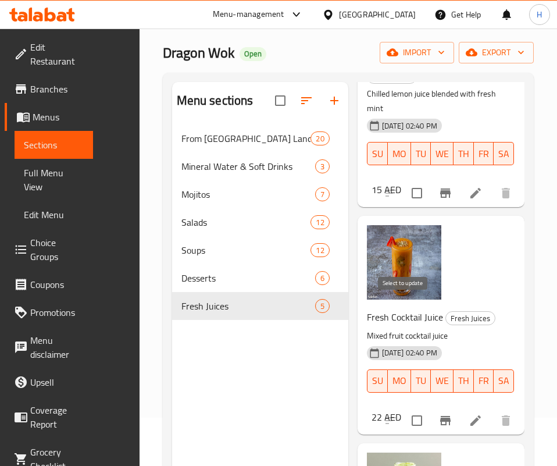
scroll to position [163, 0]
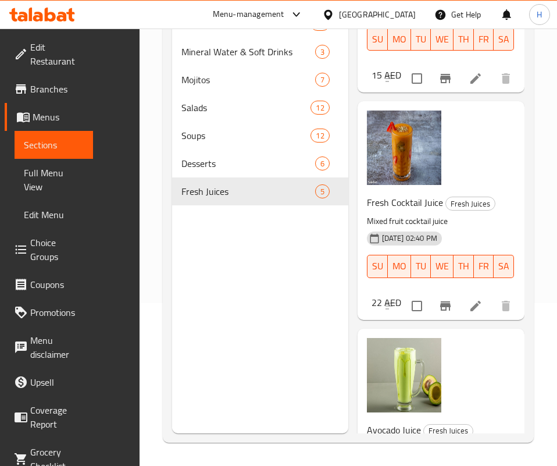
click at [401, 441] on p "Creamy avocado-based fresh juice" at bounding box center [436, 448] width 139 height 15
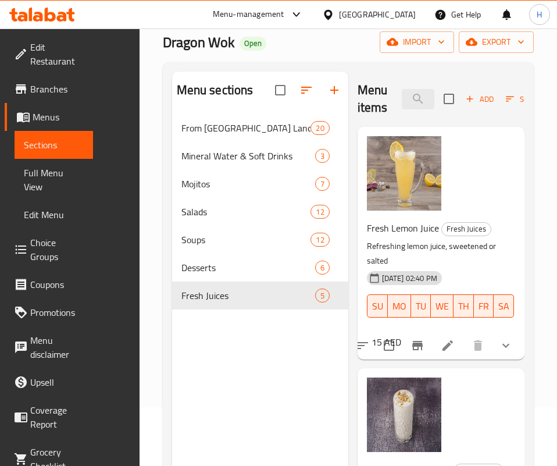
scroll to position [0, 0]
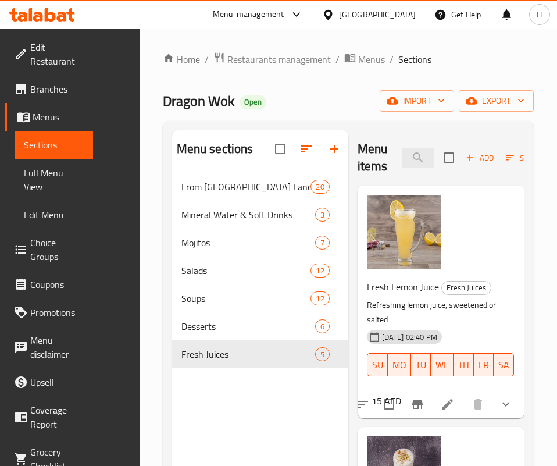
click at [377, 143] on div "Menu items moun Add Sort Manage items" at bounding box center [441, 157] width 167 height 55
click at [402, 152] on input "moun" at bounding box center [418, 158] width 33 height 20
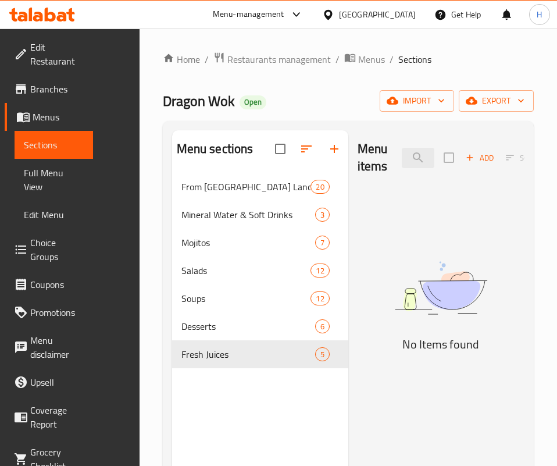
click at [358, 333] on img at bounding box center [441, 288] width 167 height 89
click at [402, 165] on input "mutton" at bounding box center [418, 158] width 33 height 20
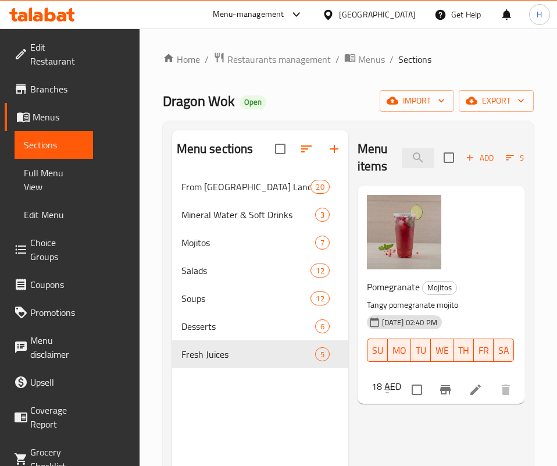
click at [377, 328] on div "Menu items ome Add Sort Manage items Pomegranate Mojitos Tangy pomegranate moji…" at bounding box center [436, 363] width 176 height 466
click at [402, 151] on input "ome" at bounding box center [418, 158] width 33 height 20
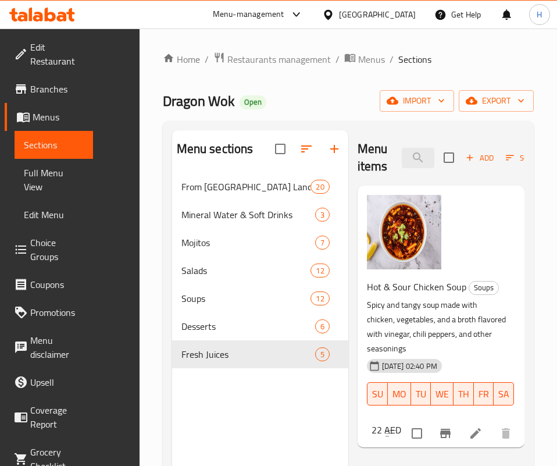
drag, startPoint x: 361, startPoint y: 404, endPoint x: 361, endPoint y: 386, distance: 17.5
click at [362, 404] on div "Menu items pep Add Sort Manage items Hot & Sour Chicken Soup Soups Spicy and ta…" at bounding box center [436, 363] width 176 height 466
click at [402, 151] on input "pep" at bounding box center [418, 158] width 33 height 20
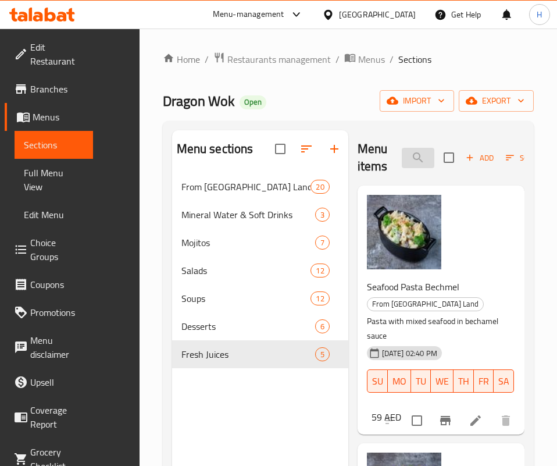
click at [402, 162] on input "seafoo" at bounding box center [418, 158] width 33 height 20
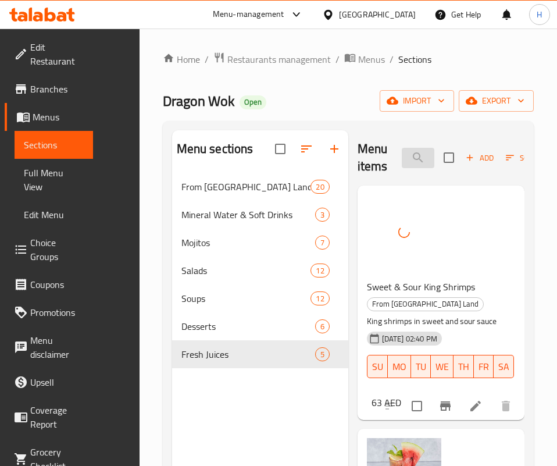
click at [402, 158] on input "sweet" at bounding box center [418, 158] width 33 height 20
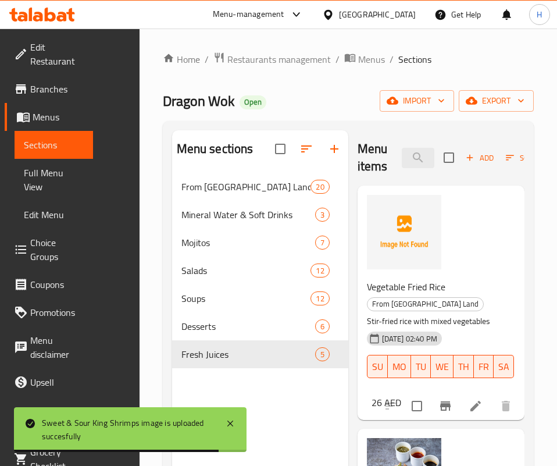
type input "fried r"
